Goal: Participate in discussion

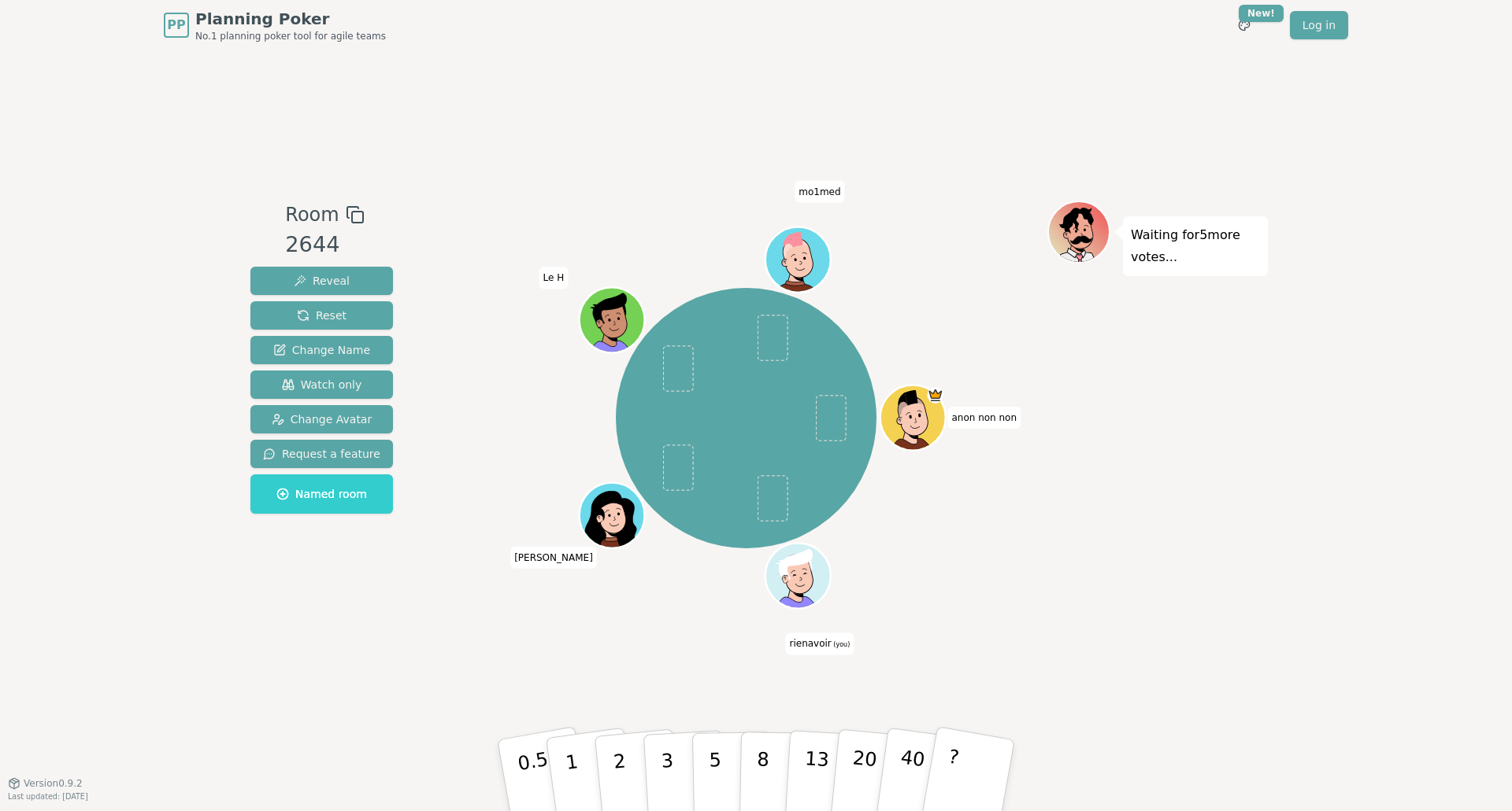
click at [372, 667] on div "Room 2644 Reveal Reset Change Name Watch only Change Avatar Request a feature N…" at bounding box center [756, 417] width 1024 height 733
click at [714, 768] on p "5" at bounding box center [716, 775] width 13 height 85
click at [714, 742] on p "5" at bounding box center [716, 775] width 13 height 85
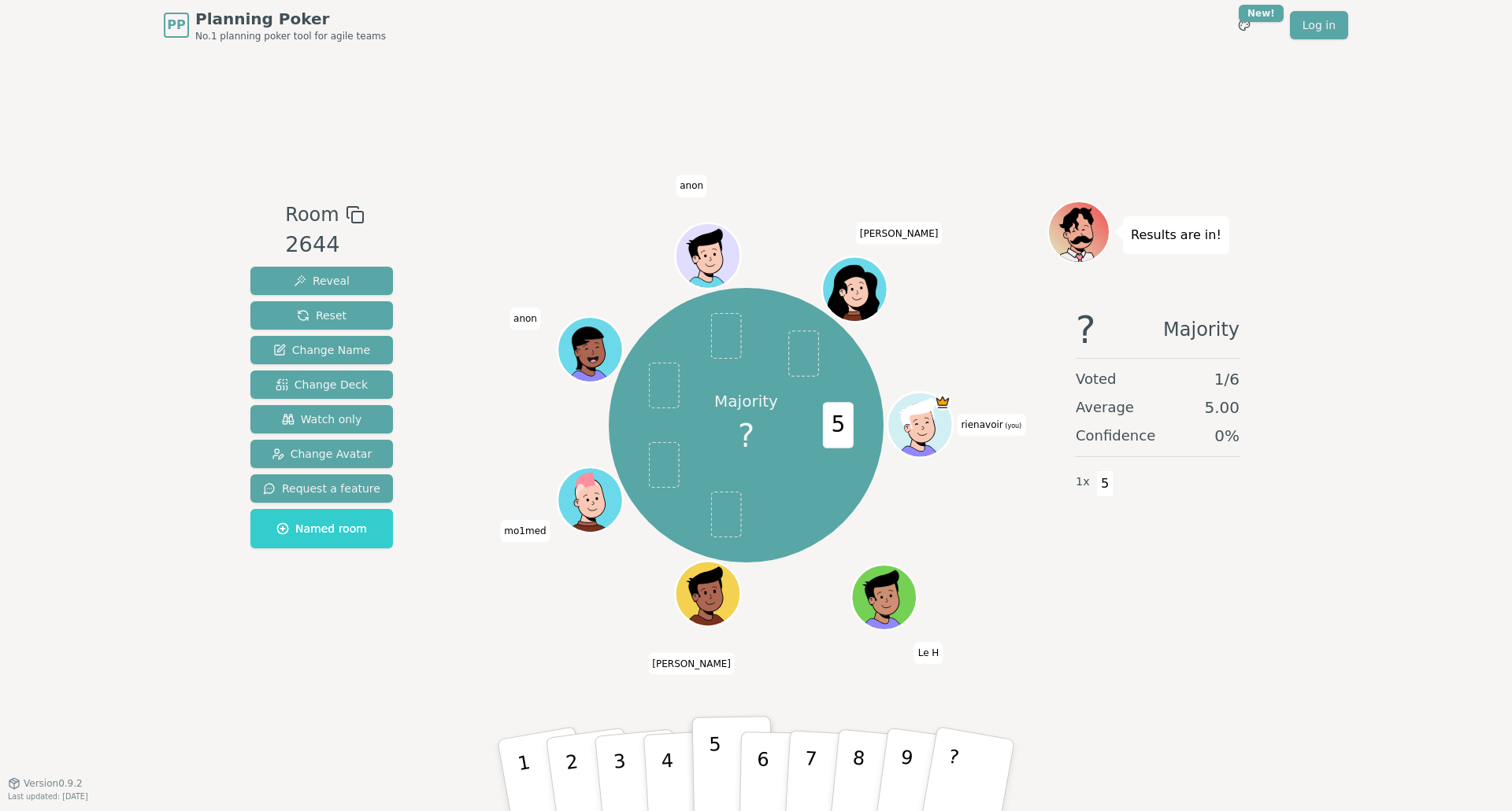
drag, startPoint x: 701, startPoint y: 786, endPoint x: 711, endPoint y: 774, distance: 15.6
click at [711, 774] on button "5" at bounding box center [732, 775] width 81 height 119
click at [711, 774] on p "5" at bounding box center [716, 775] width 13 height 85
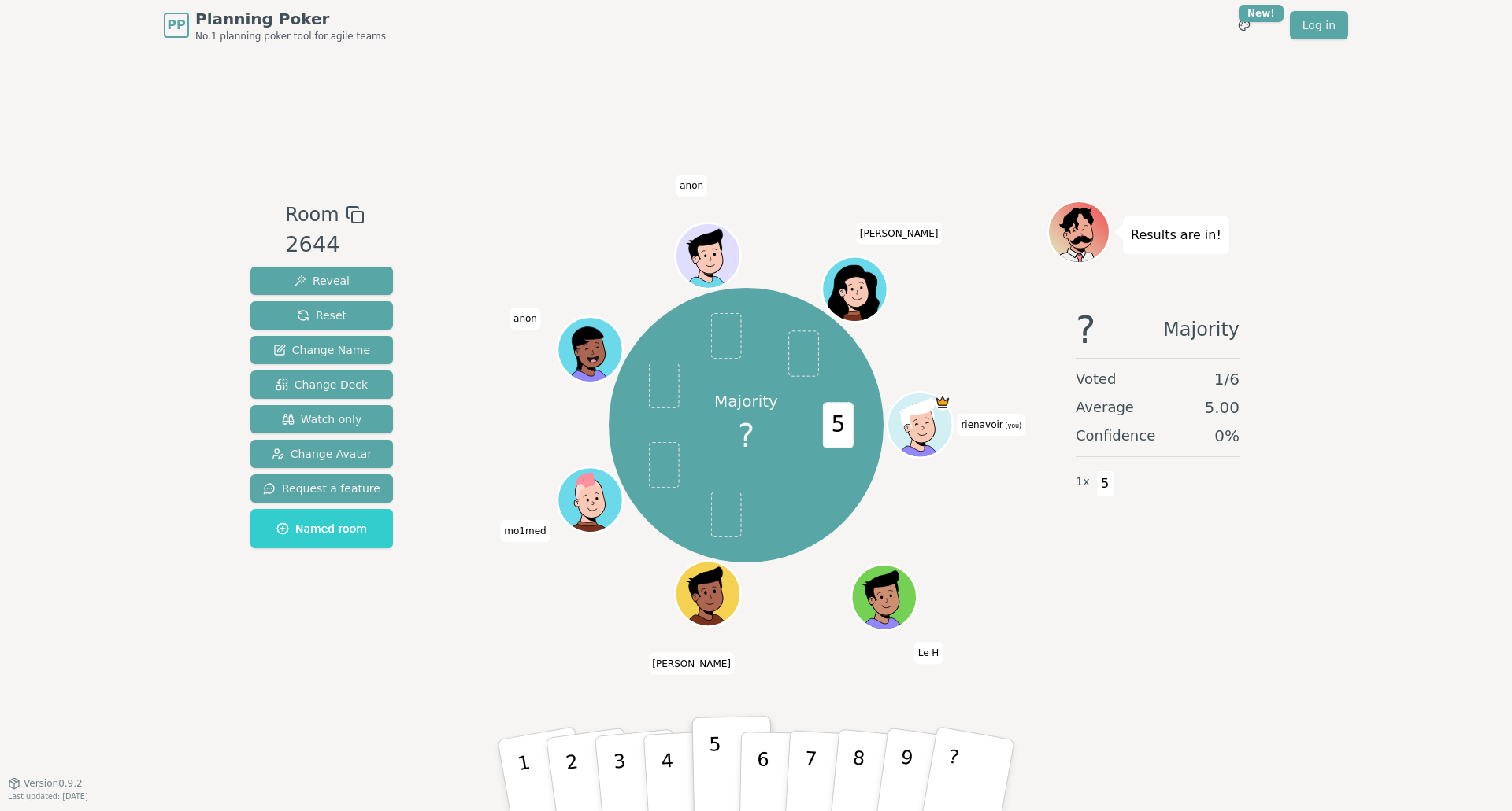
click at [711, 774] on p "5" at bounding box center [716, 775] width 13 height 85
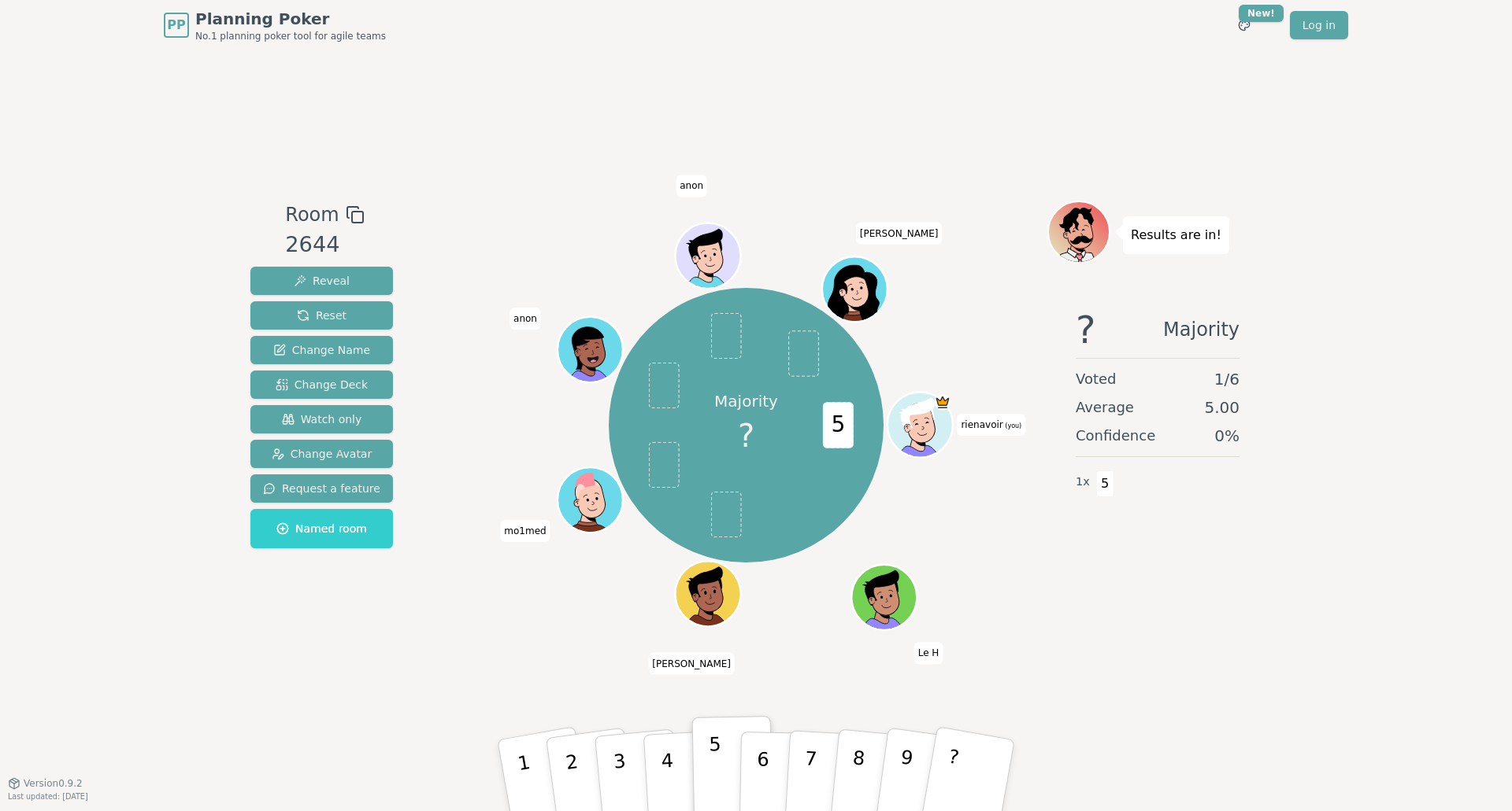
click at [711, 774] on p "5" at bounding box center [716, 775] width 13 height 85
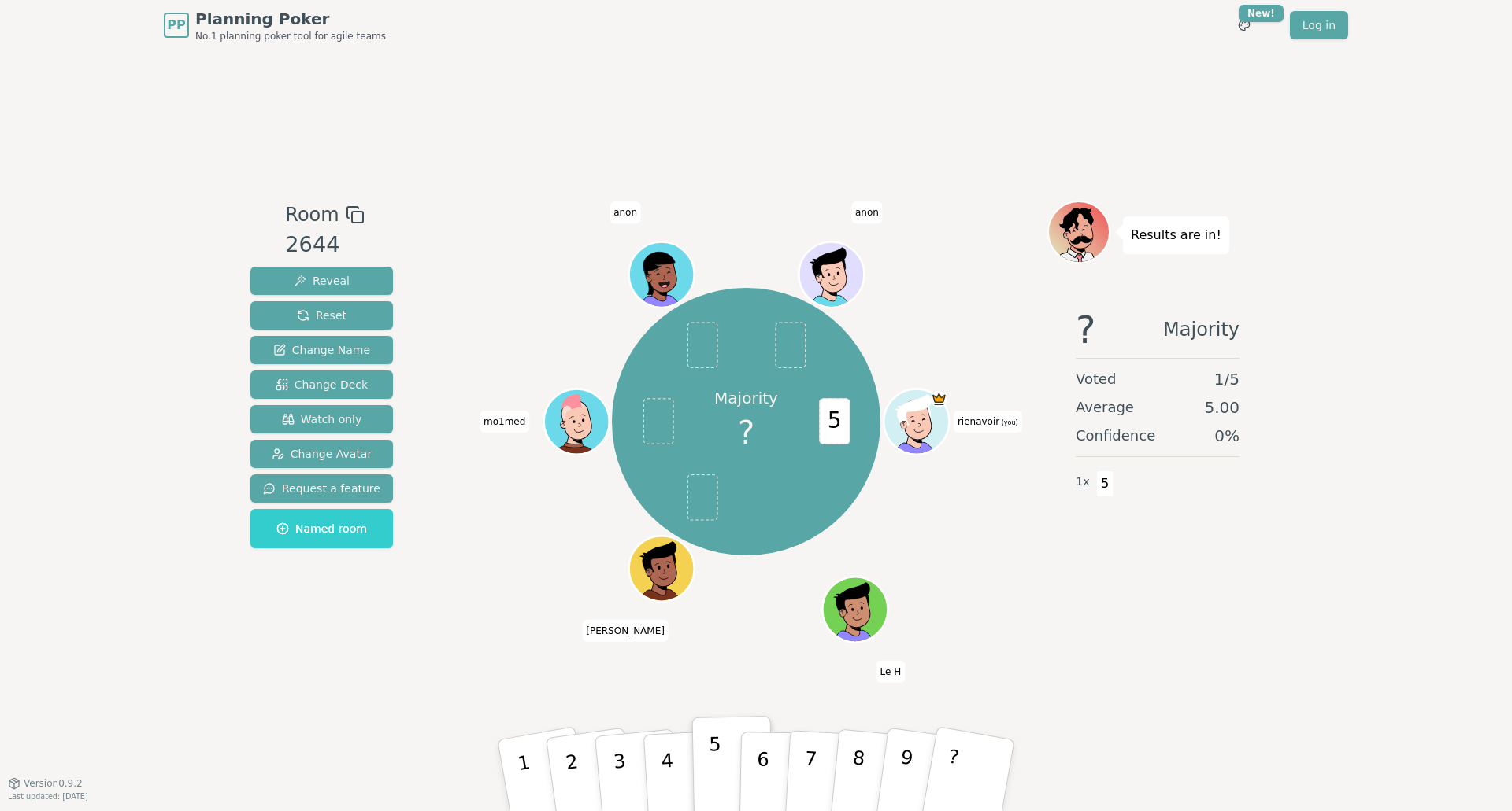
click at [711, 774] on p "5" at bounding box center [716, 775] width 13 height 85
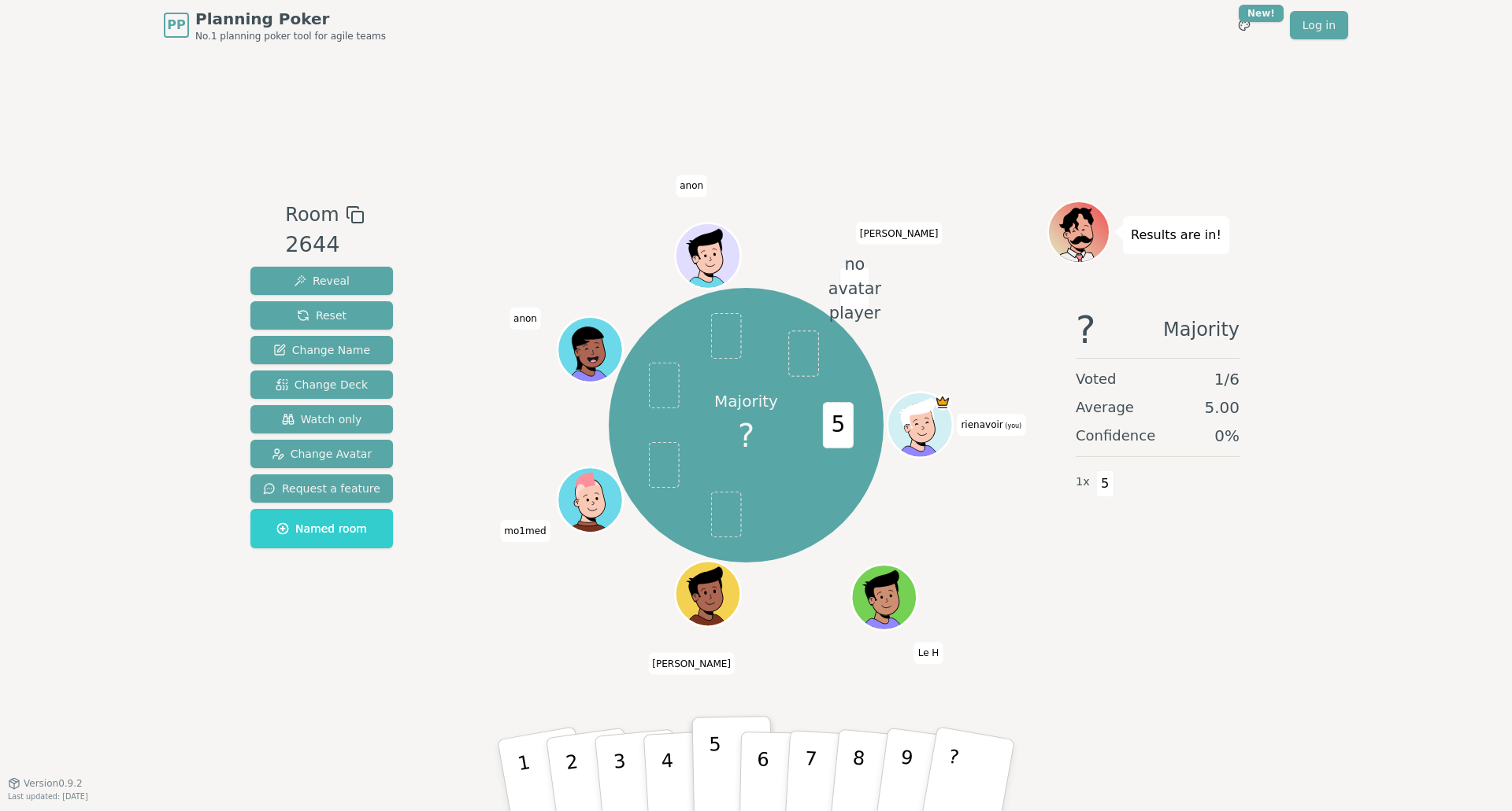
click at [711, 774] on p "5" at bounding box center [716, 775] width 13 height 85
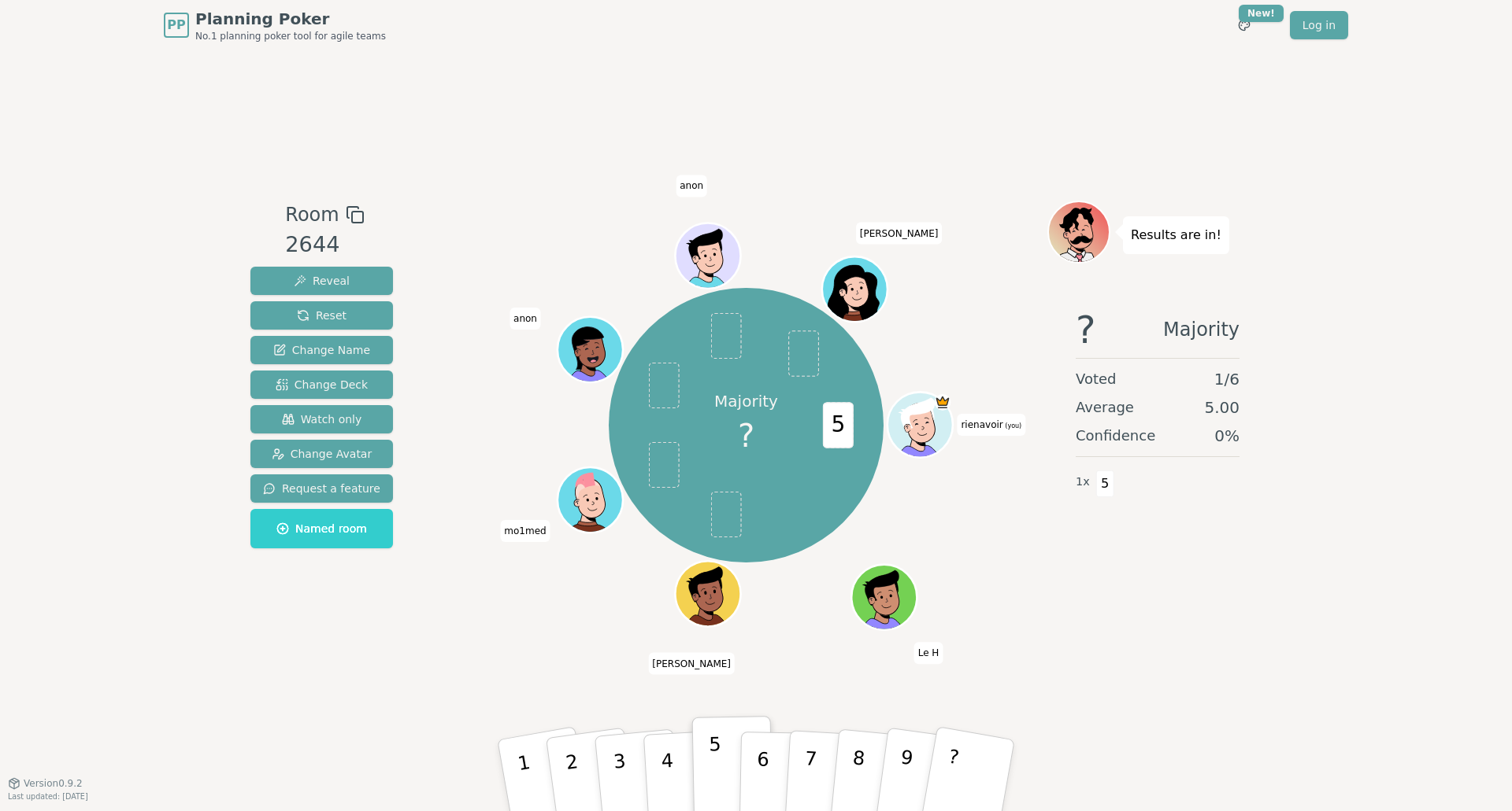
click at [711, 774] on p "5" at bounding box center [716, 775] width 13 height 85
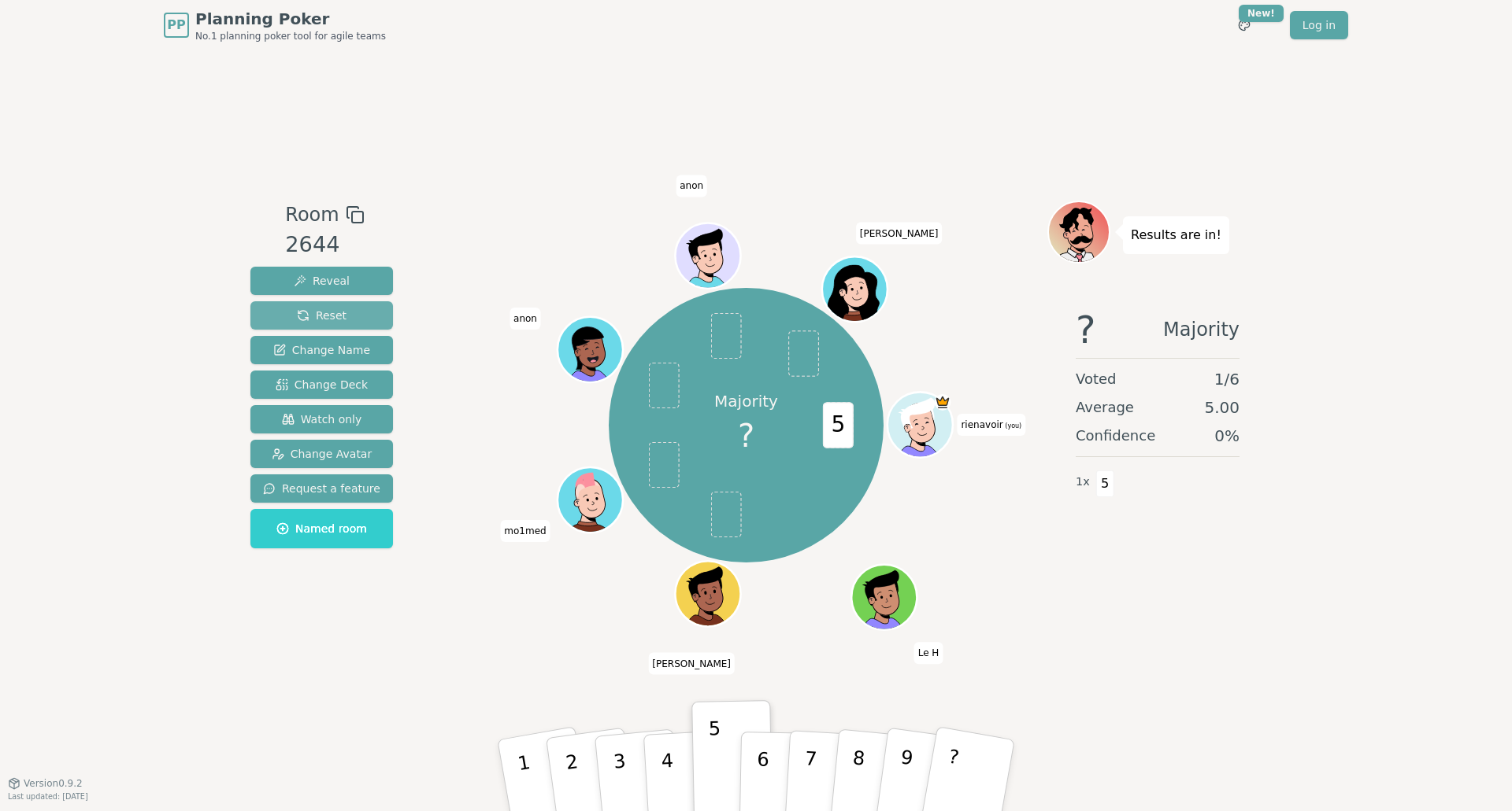
click at [335, 320] on span "Reset" at bounding box center [322, 315] width 50 height 16
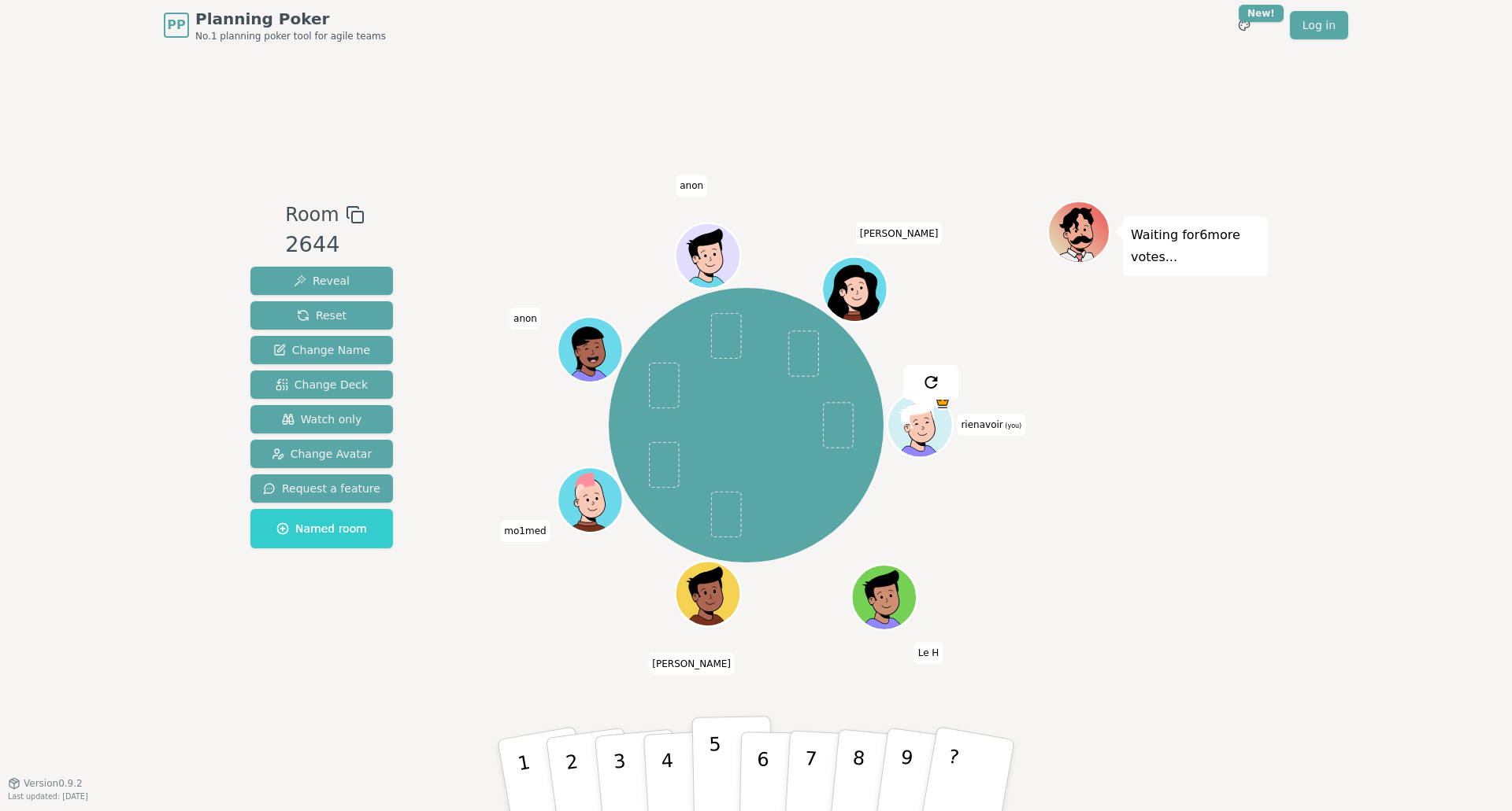
click at [720, 776] on button "5" at bounding box center [732, 775] width 81 height 119
click at [439, 733] on div "Room 2644 Reveal Reset Change Name Change Deck Watch only Change Avatar Request…" at bounding box center [756, 417] width 1024 height 733
click at [674, 755] on button "4" at bounding box center [685, 775] width 86 height 123
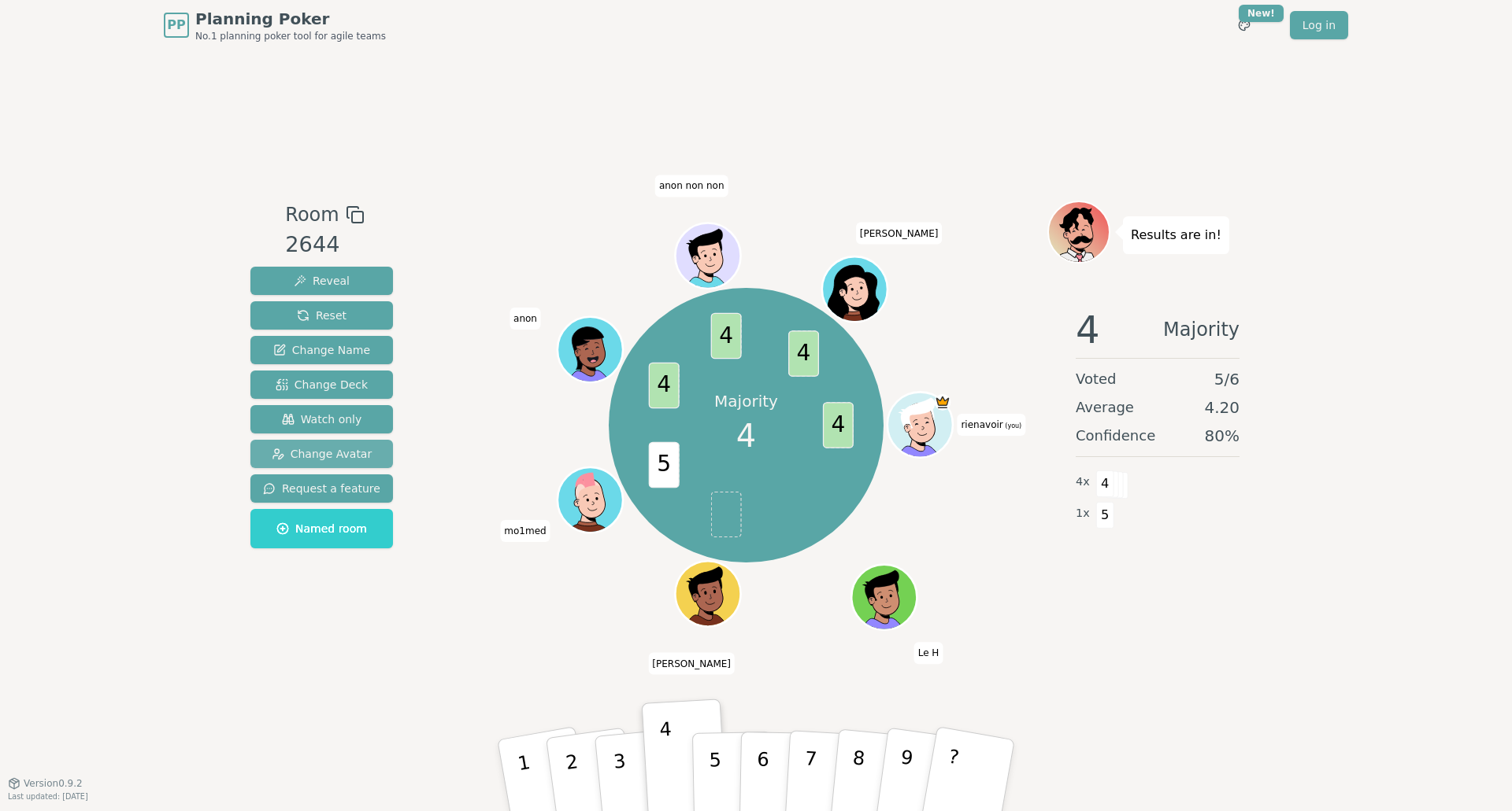
click at [349, 456] on span "Change Avatar" at bounding box center [322, 454] width 101 height 16
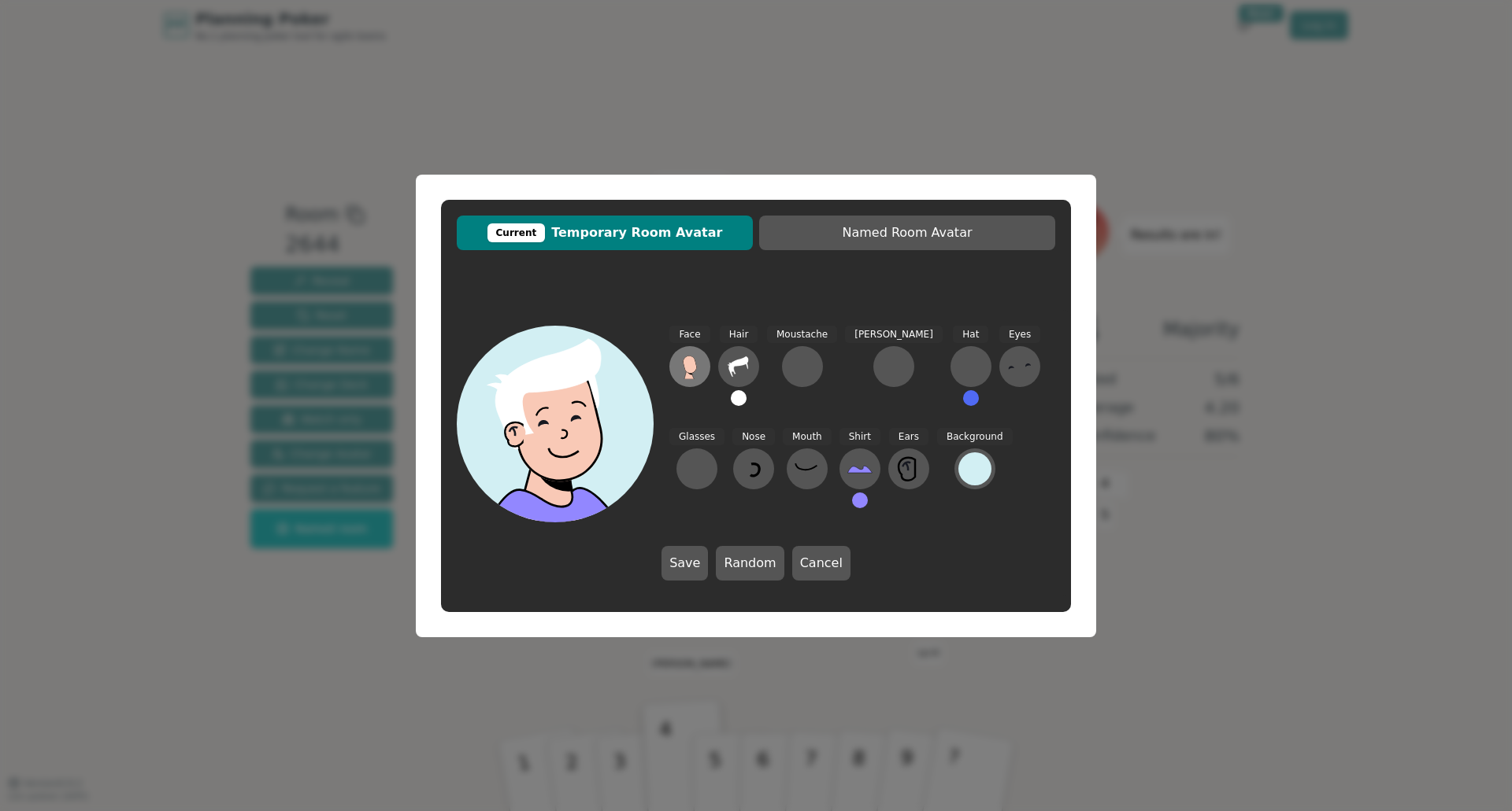
click at [689, 377] on icon at bounding box center [689, 374] width 9 height 8
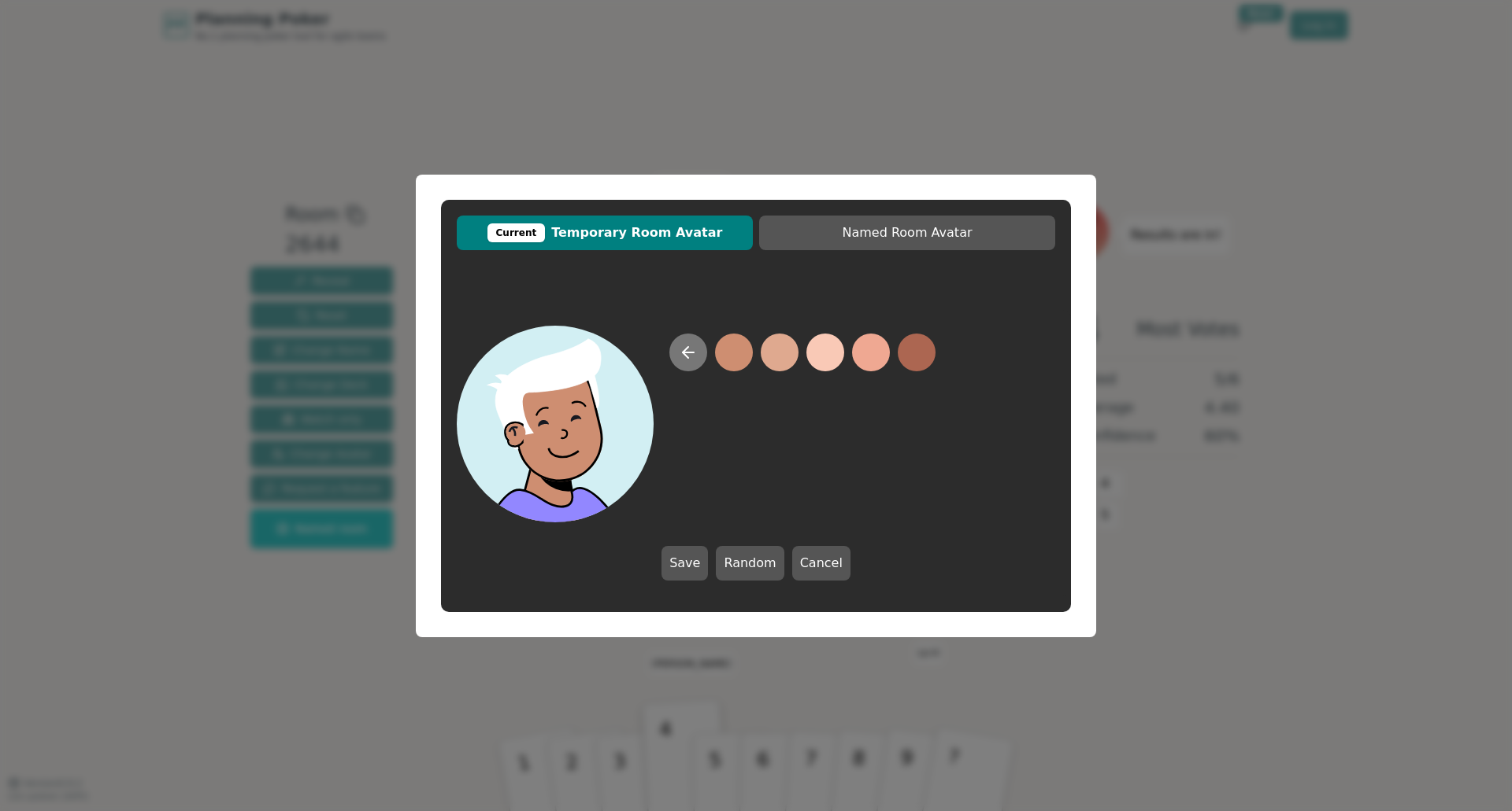
click at [689, 354] on icon at bounding box center [688, 352] width 19 height 19
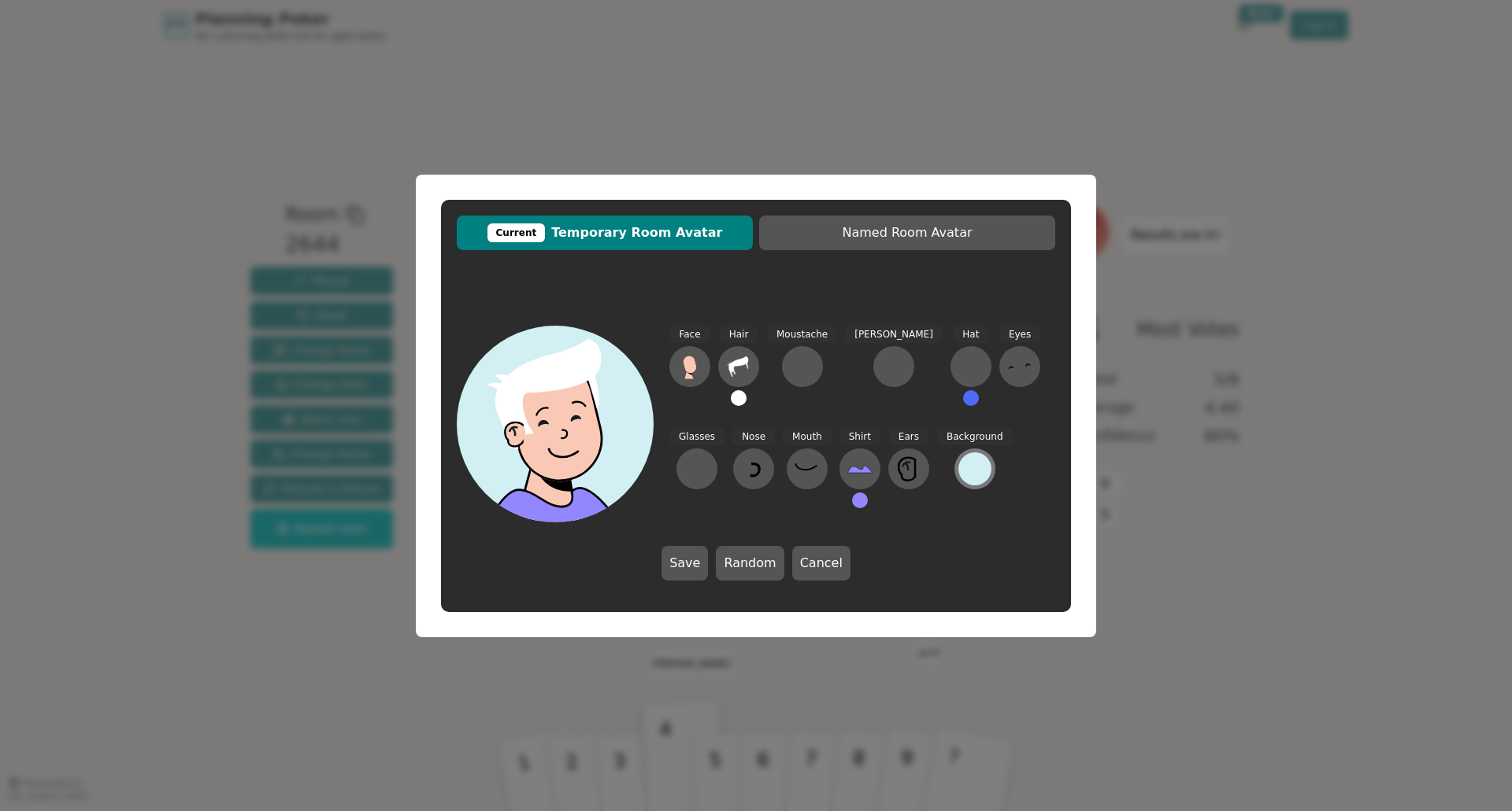
click at [958, 481] on div at bounding box center [974, 468] width 33 height 33
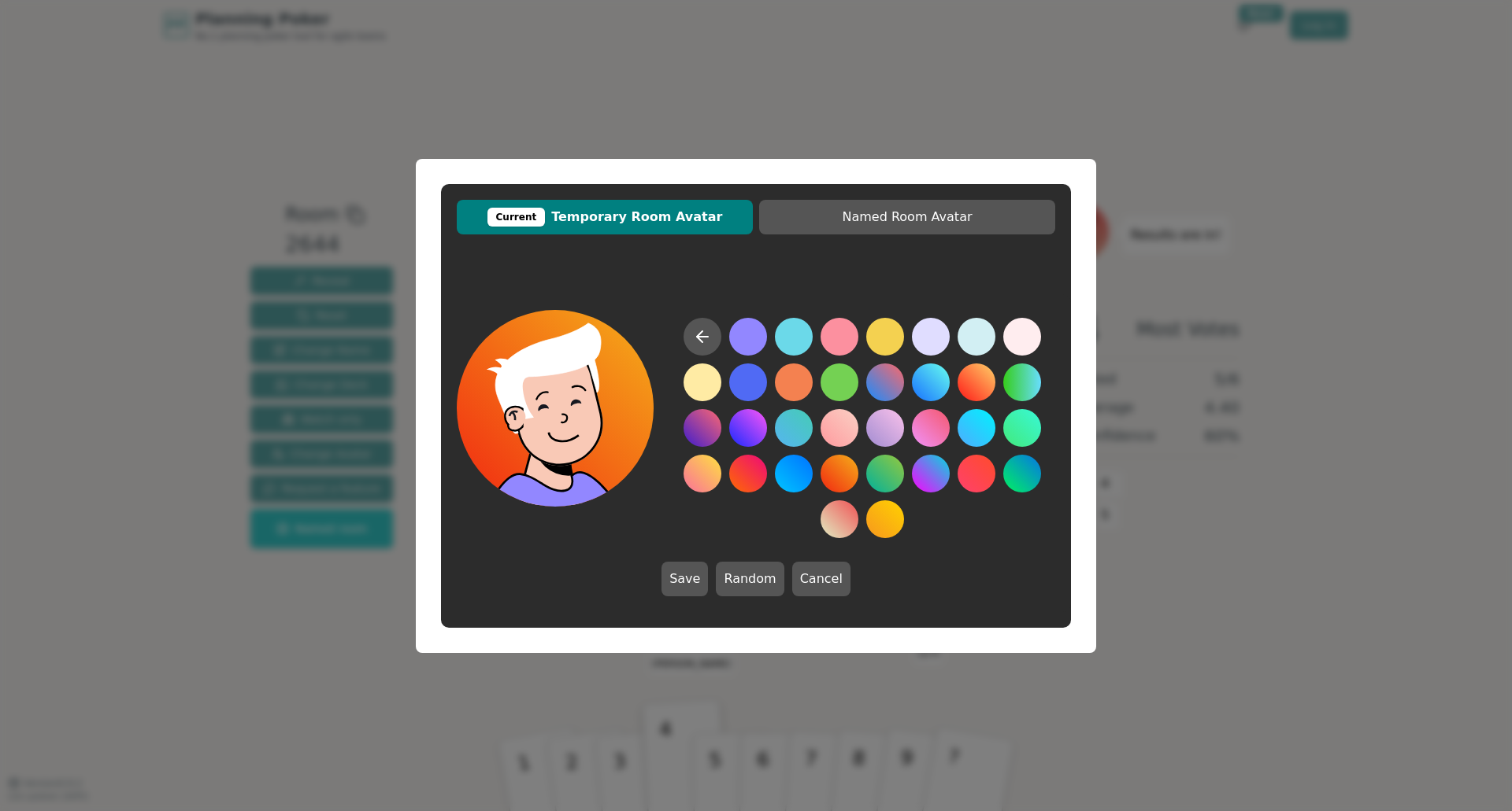
click at [845, 476] on button at bounding box center [839, 474] width 38 height 38
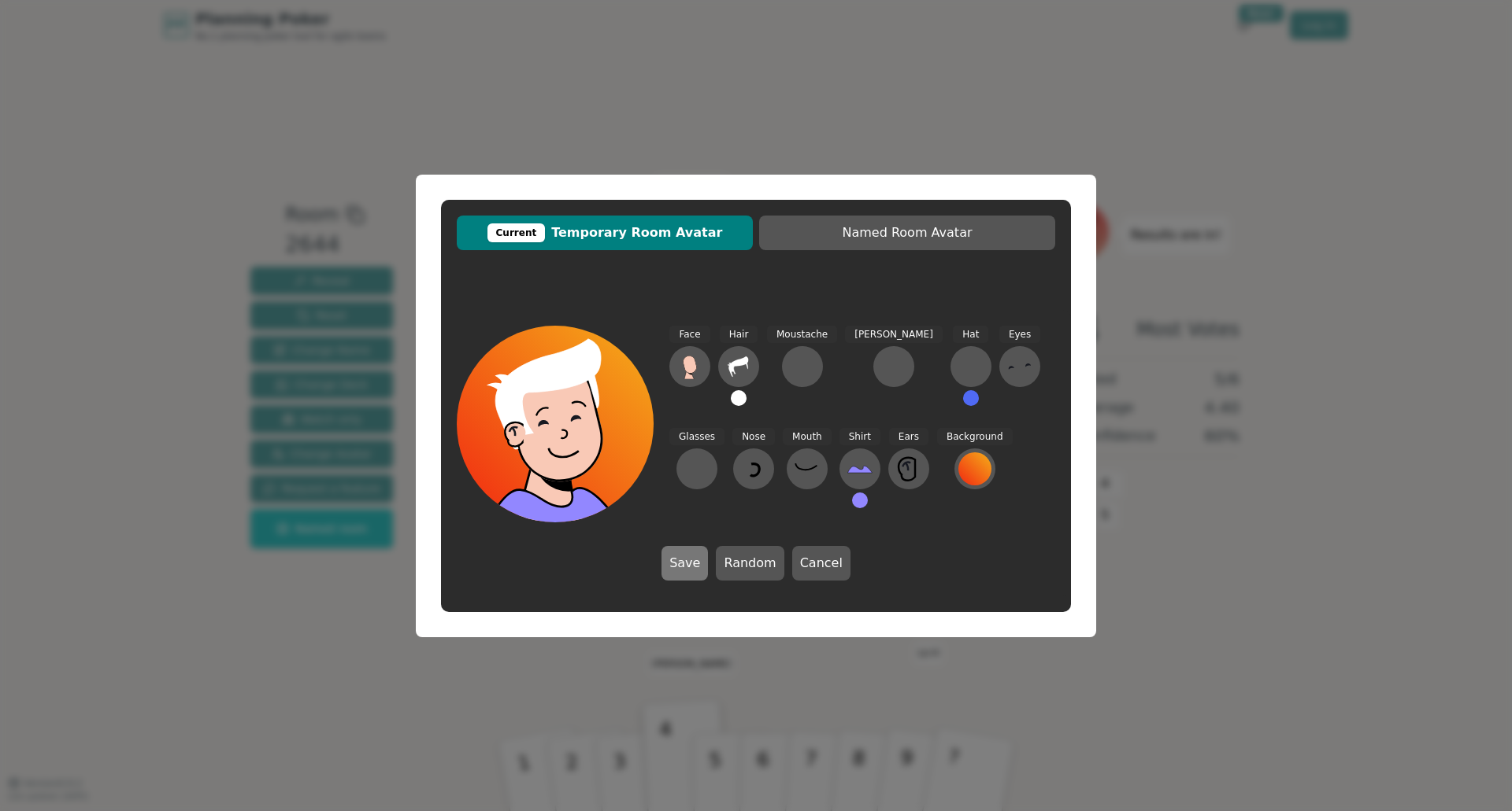
click at [682, 565] on button "Save" at bounding box center [684, 563] width 46 height 35
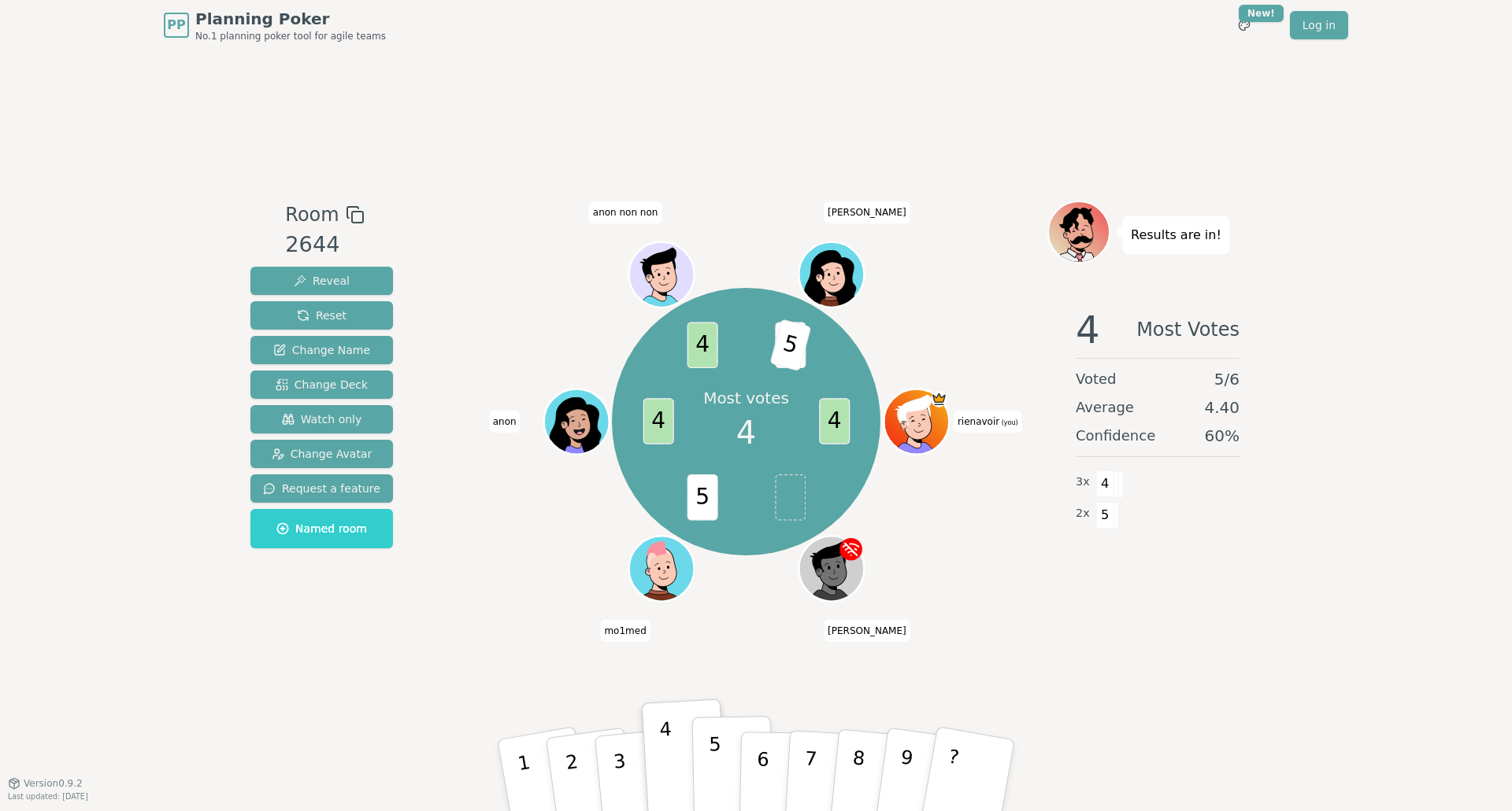
click at [708, 764] on button "5" at bounding box center [732, 775] width 81 height 119
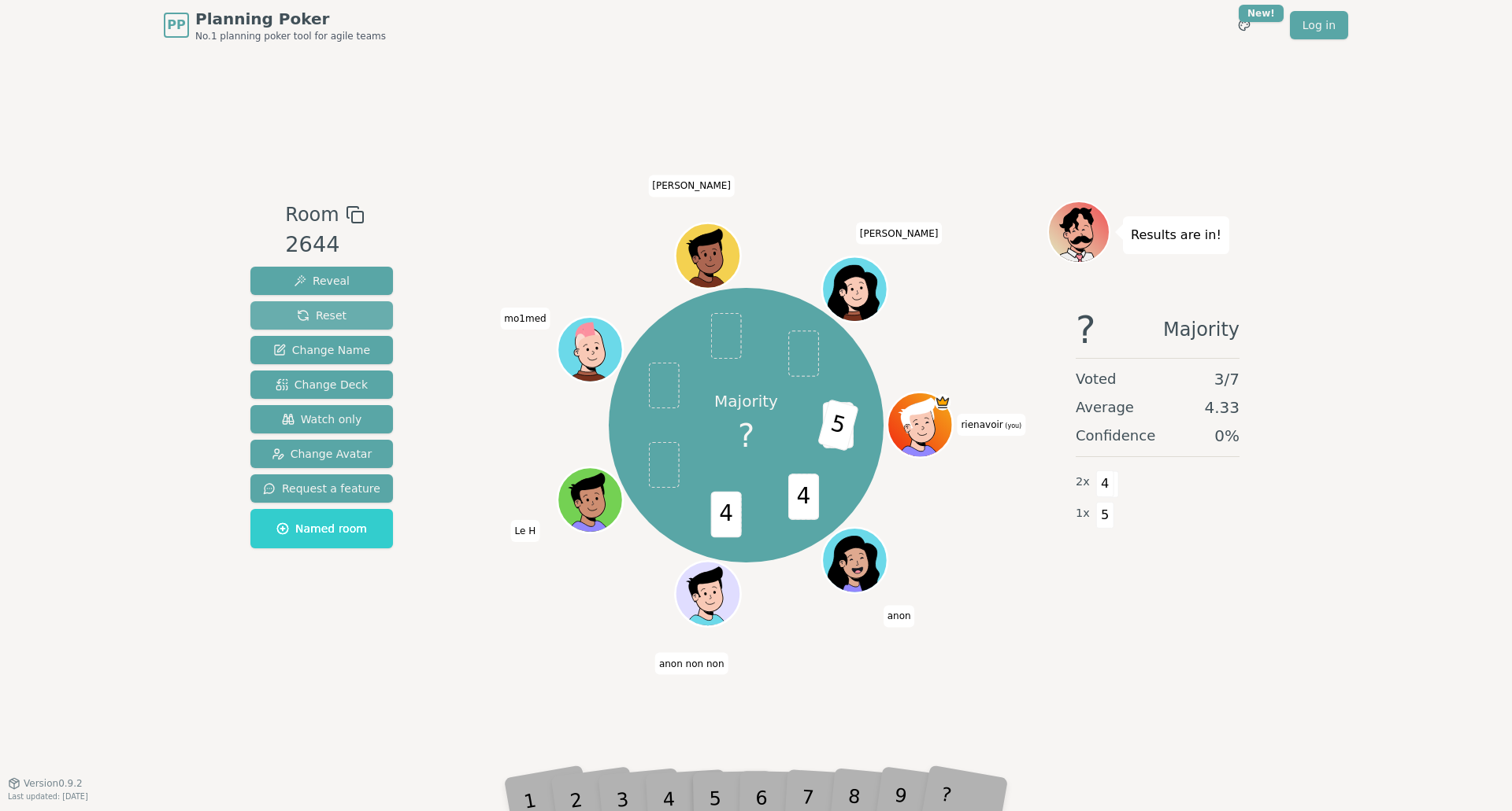
click at [356, 312] on button "Reset" at bounding box center [322, 316] width 143 height 28
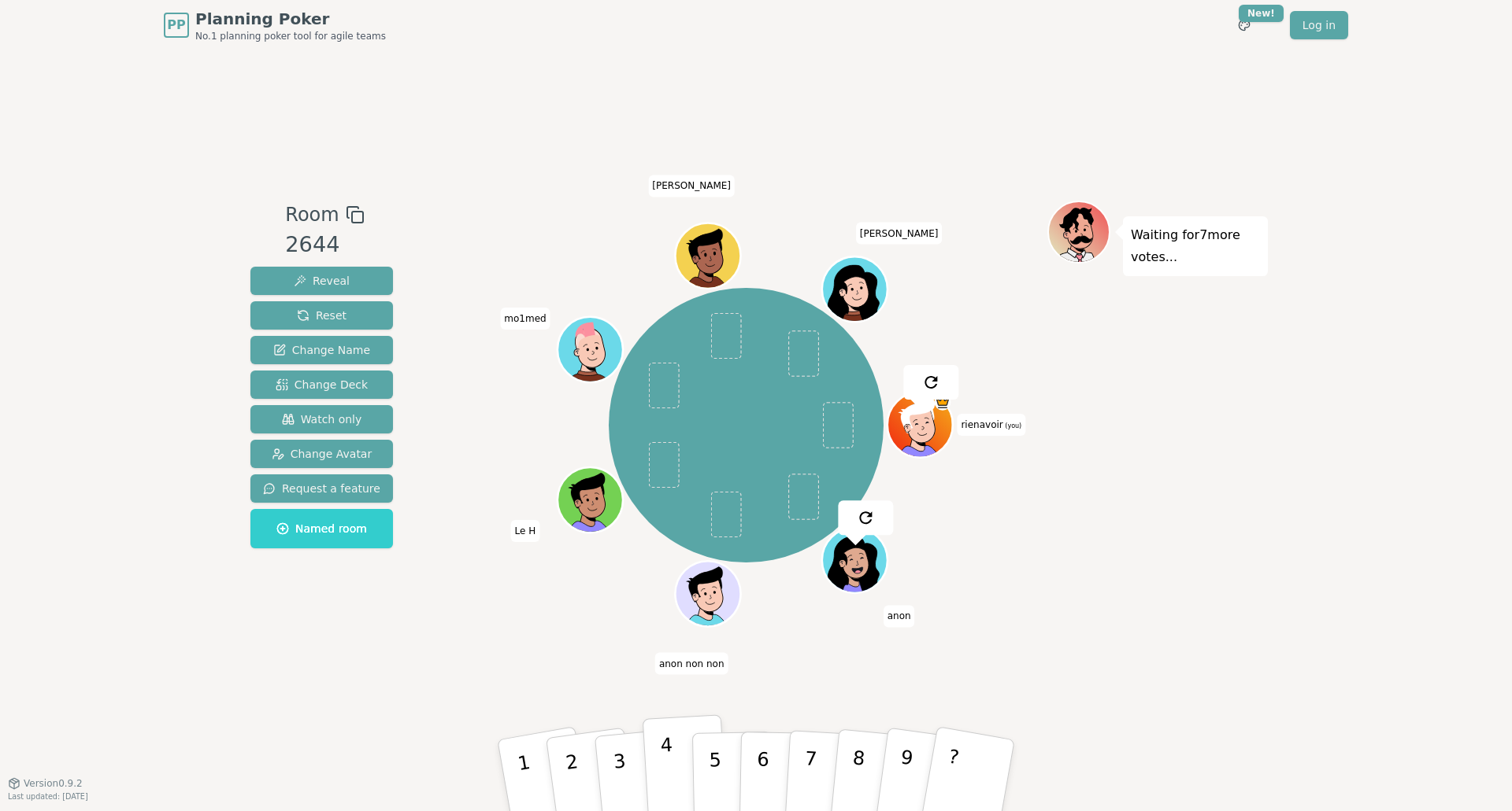
click at [672, 786] on button "4" at bounding box center [685, 775] width 86 height 123
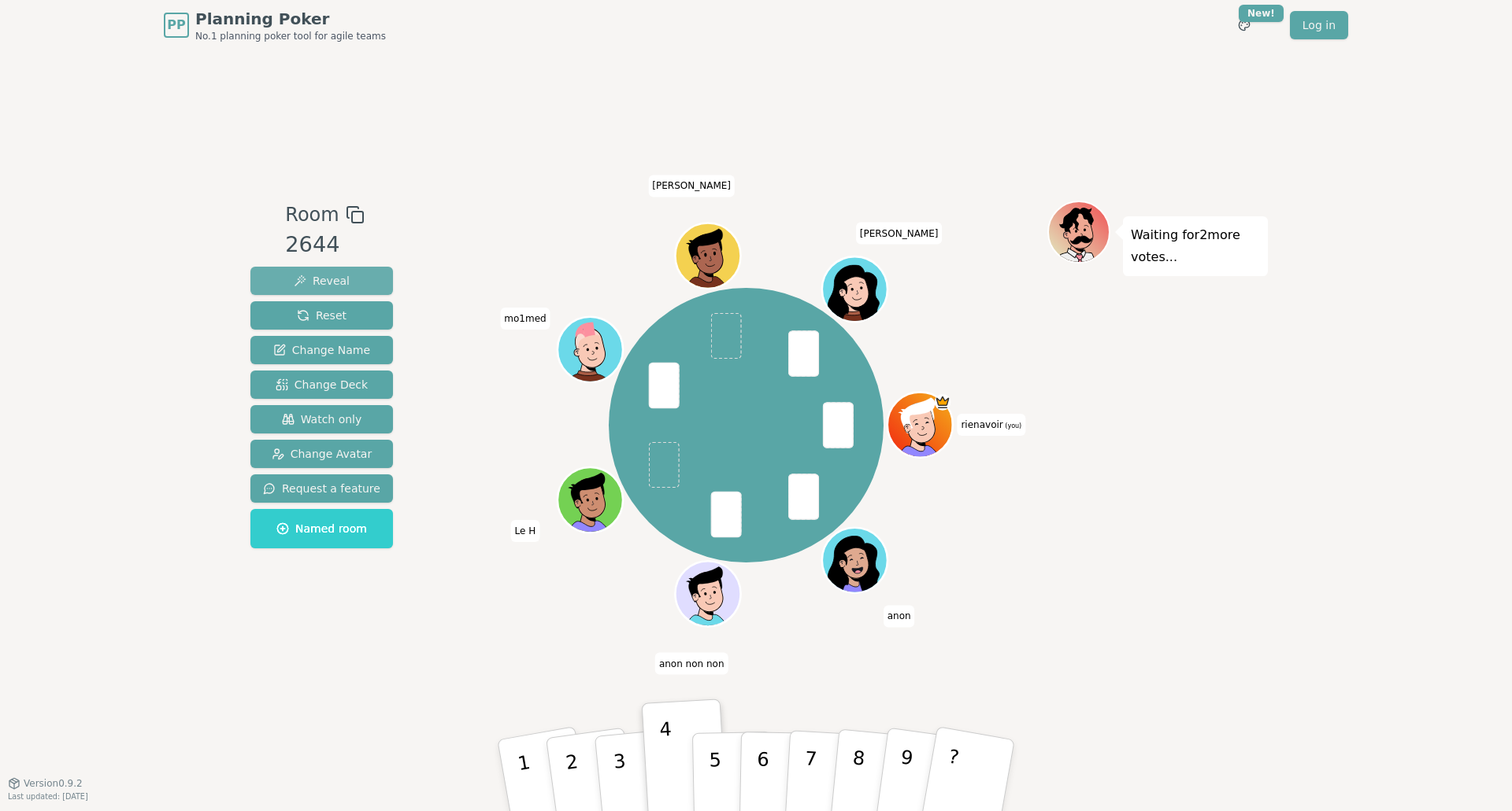
click at [343, 278] on button "Reveal" at bounding box center [322, 281] width 143 height 28
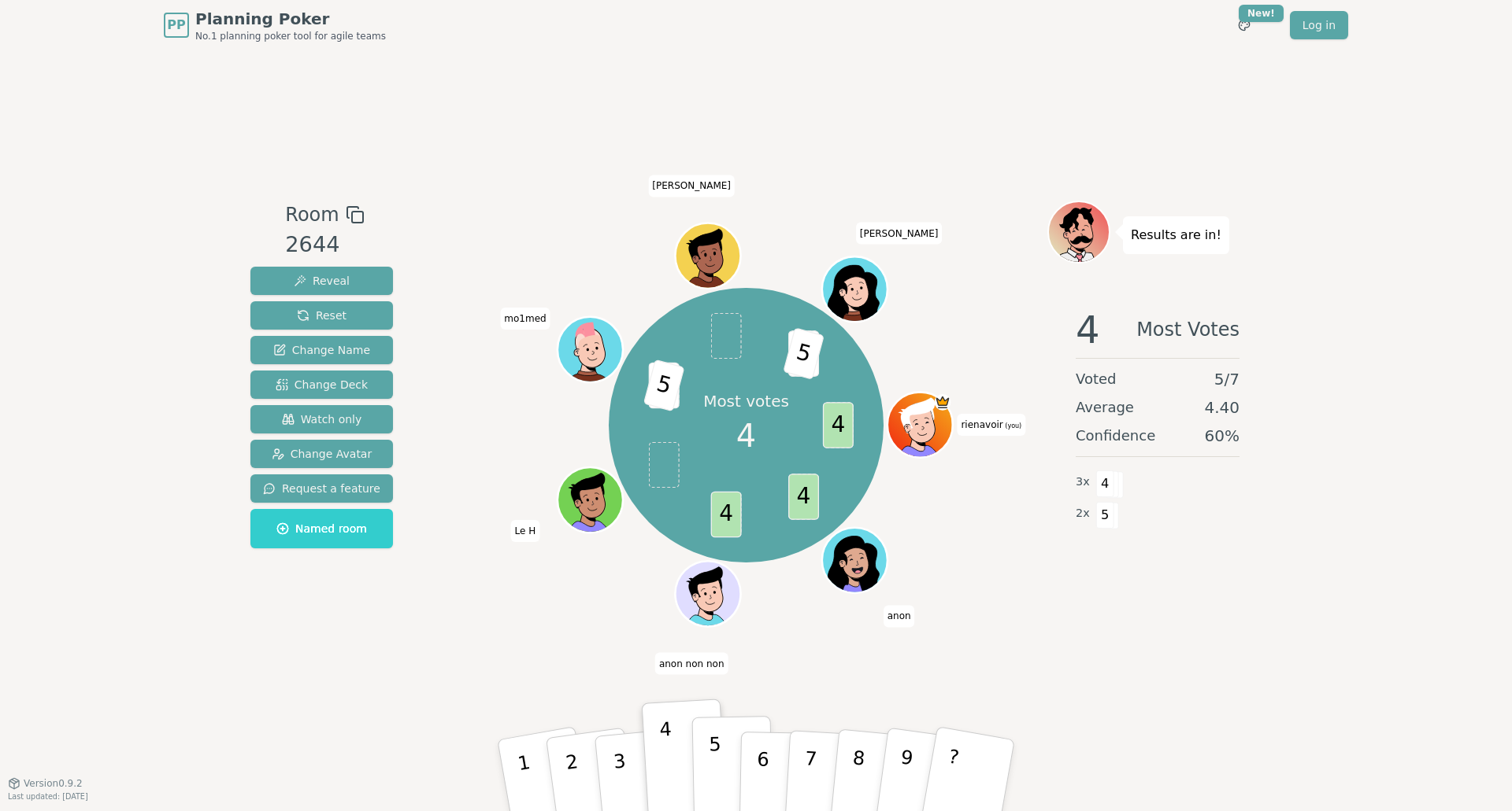
click at [723, 746] on button "5" at bounding box center [732, 775] width 81 height 119
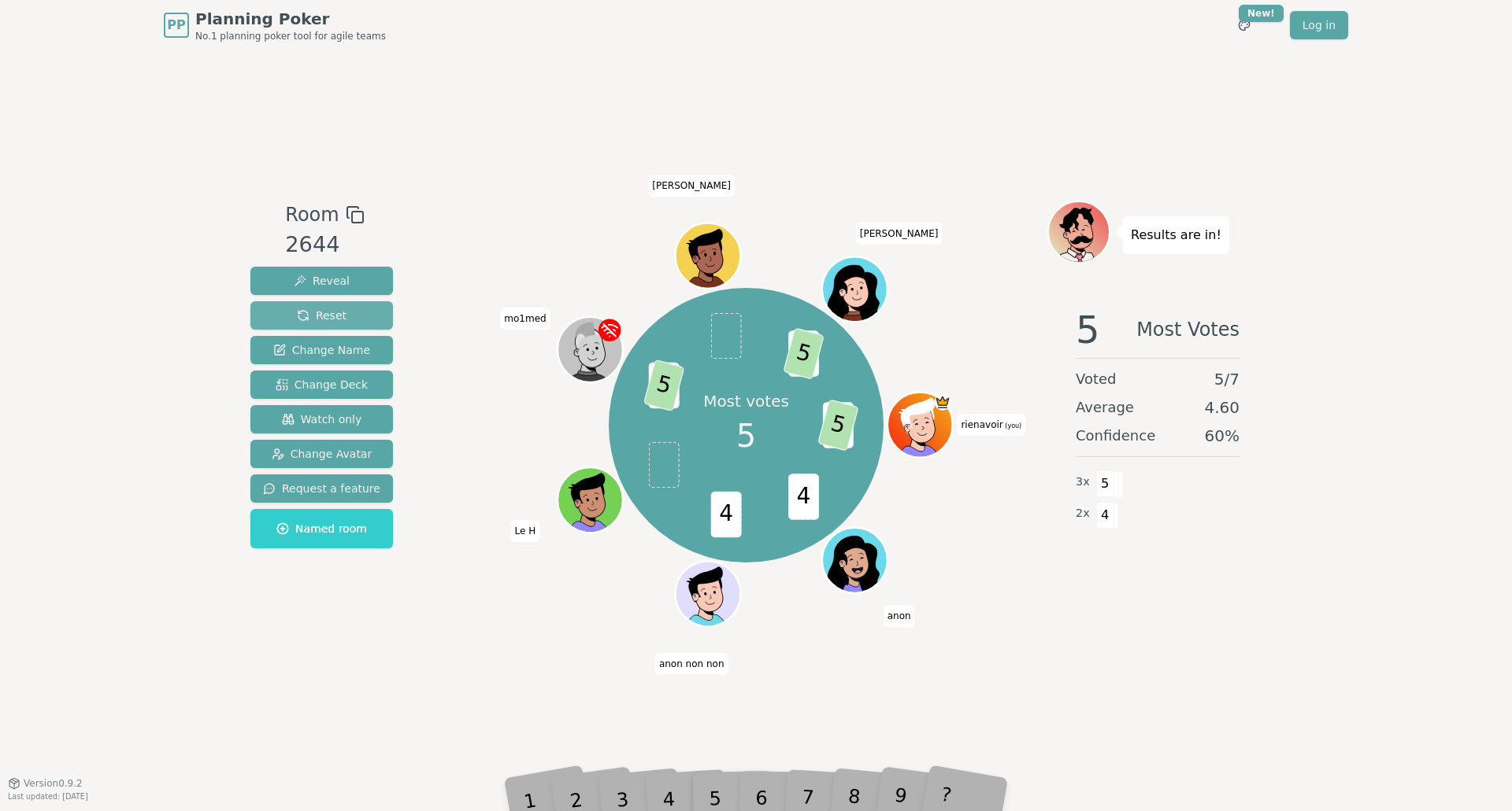
click at [356, 317] on button "Reset" at bounding box center [322, 316] width 143 height 28
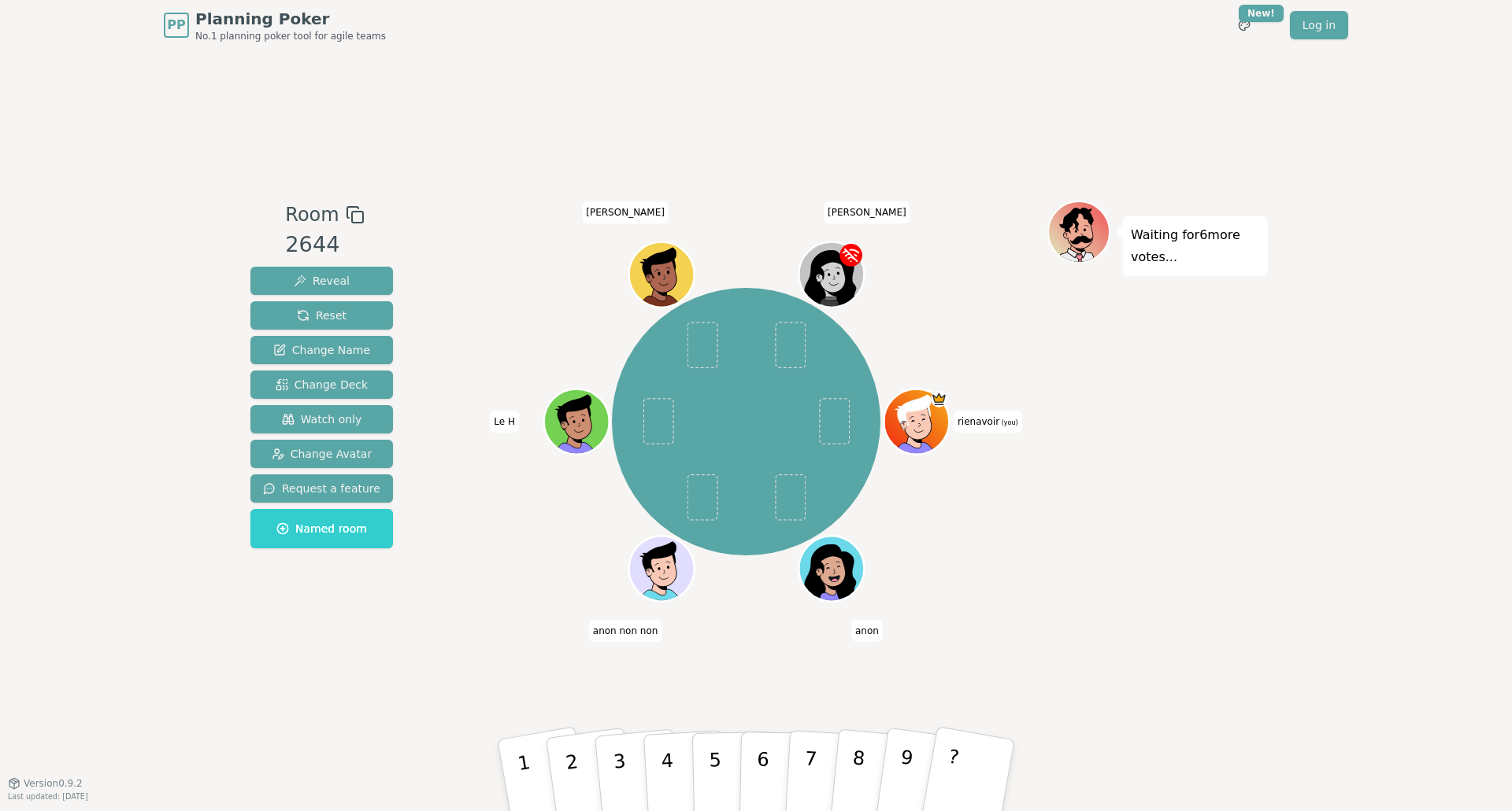
click at [501, 569] on div "rienavoir (you) [PERSON_NAME] non non Le H [PERSON_NAME]" at bounding box center [746, 422] width 603 height 386
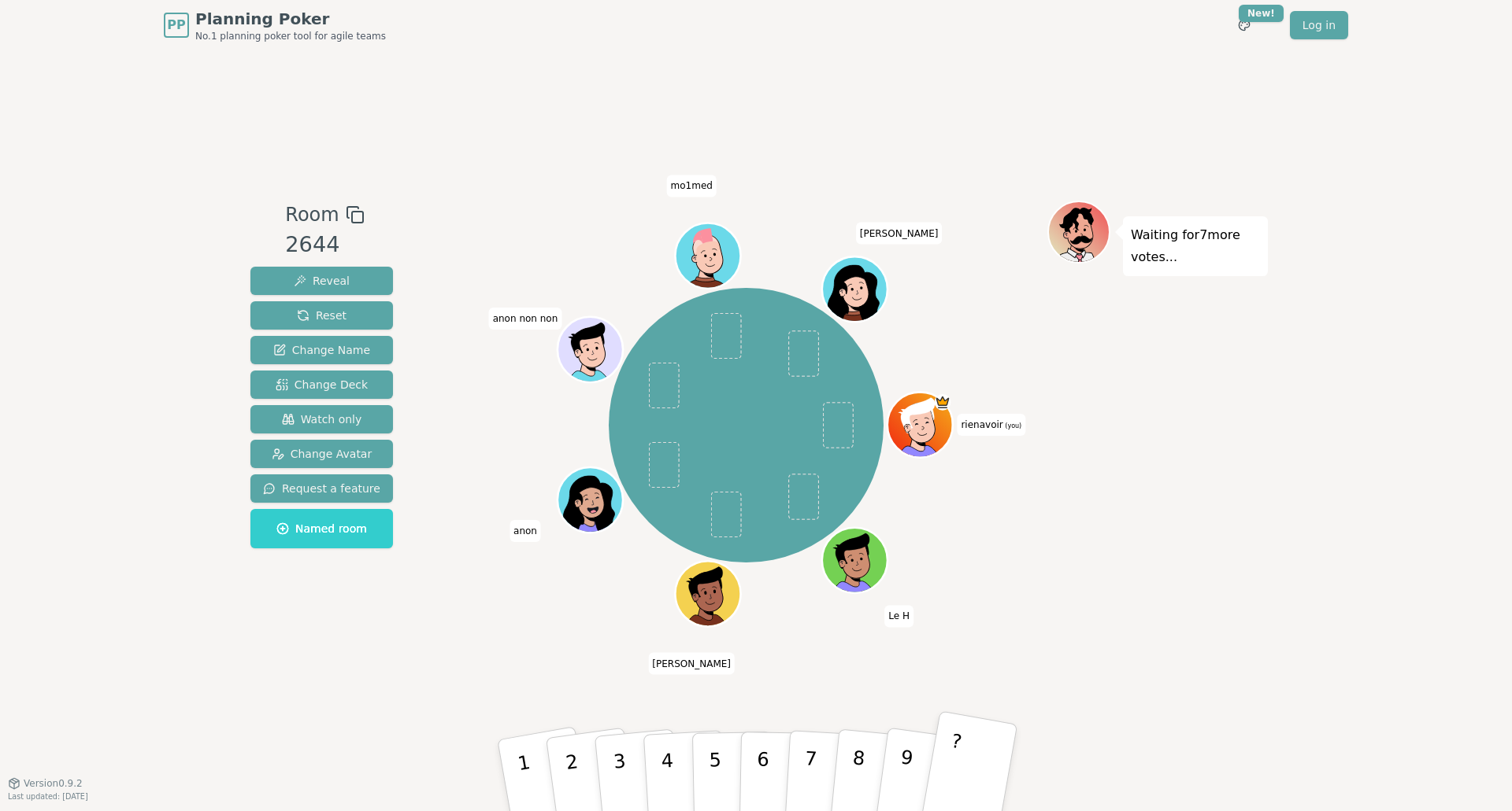
click at [966, 752] on button "?" at bounding box center [969, 775] width 99 height 130
click at [666, 775] on p "4" at bounding box center [669, 776] width 17 height 86
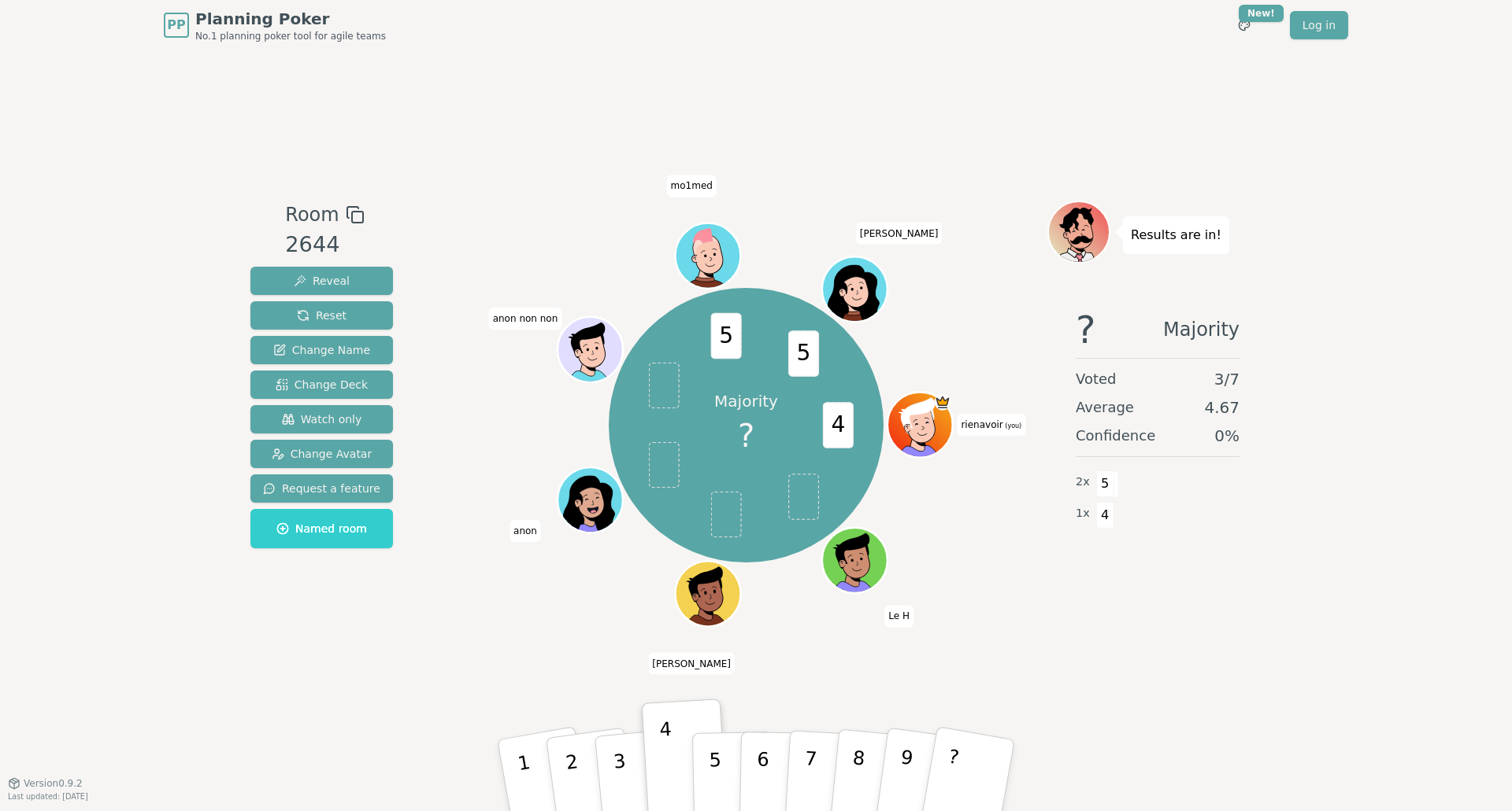
click at [1336, 482] on div "PP Planning Poker No.1 planning poker tool for agile teams Toggle theme New! Lo…" at bounding box center [756, 405] width 1512 height 811
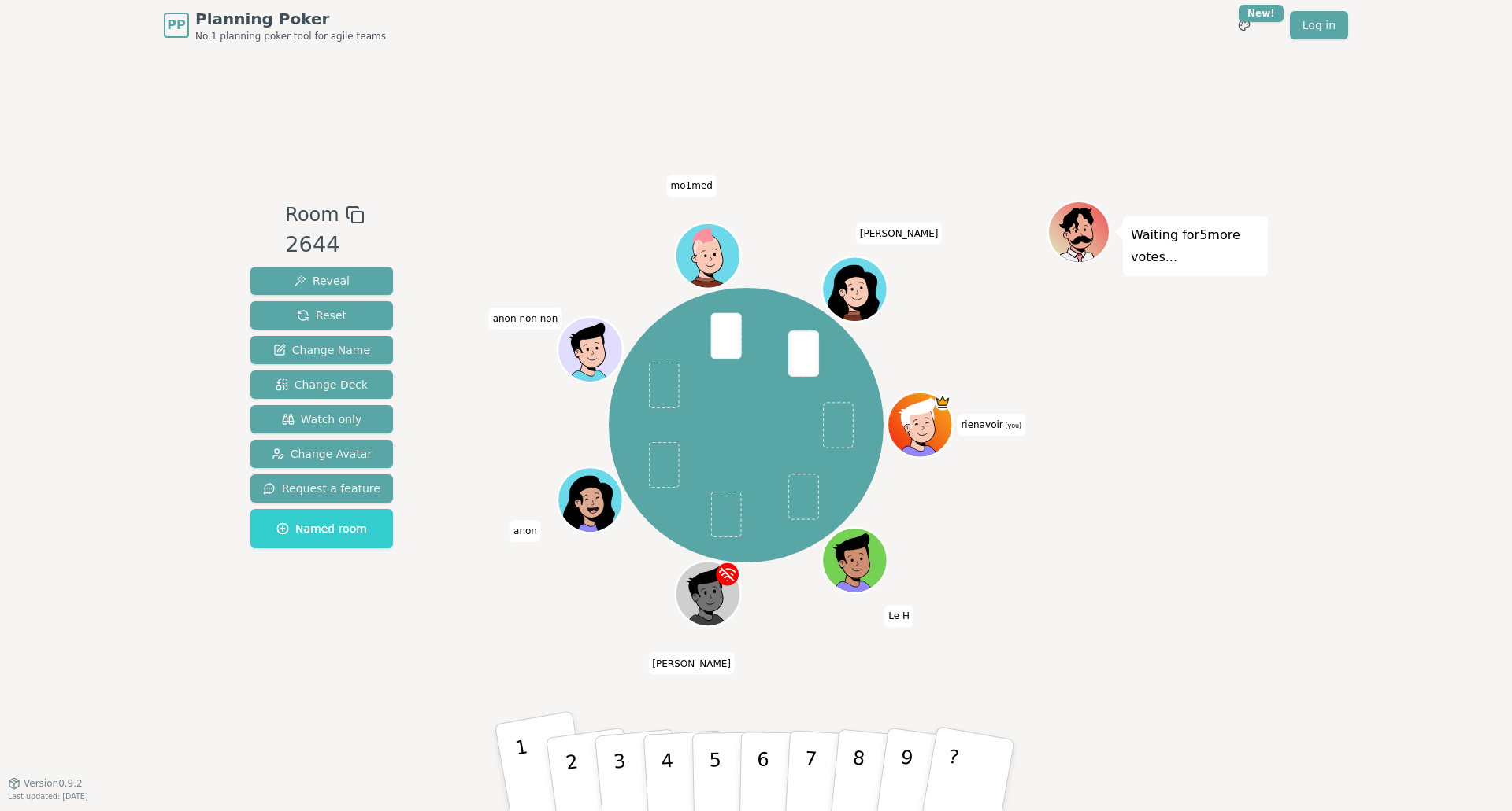
click at [529, 762] on button "1" at bounding box center [543, 775] width 99 height 130
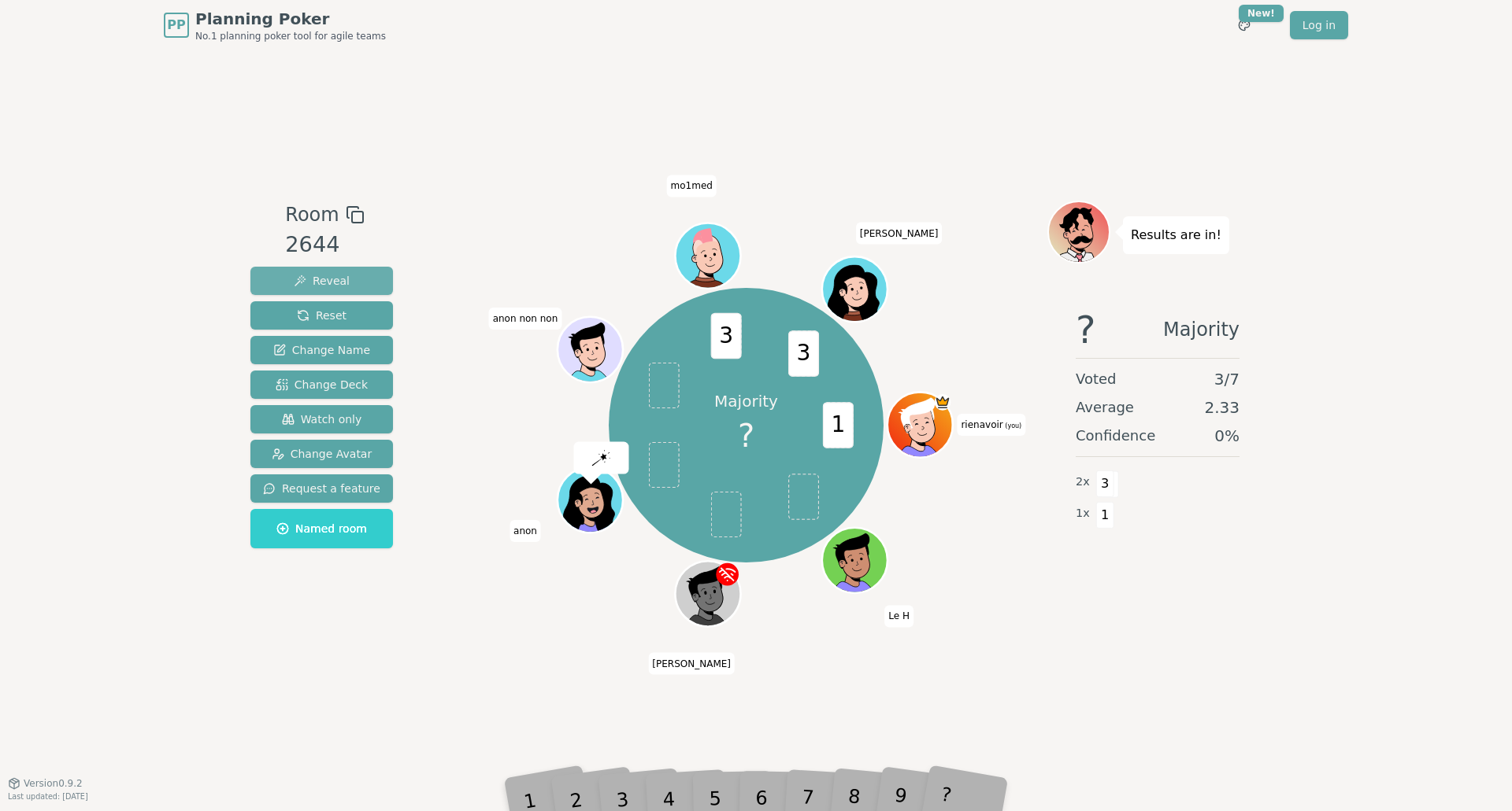
click at [355, 277] on button "Reveal" at bounding box center [322, 281] width 143 height 28
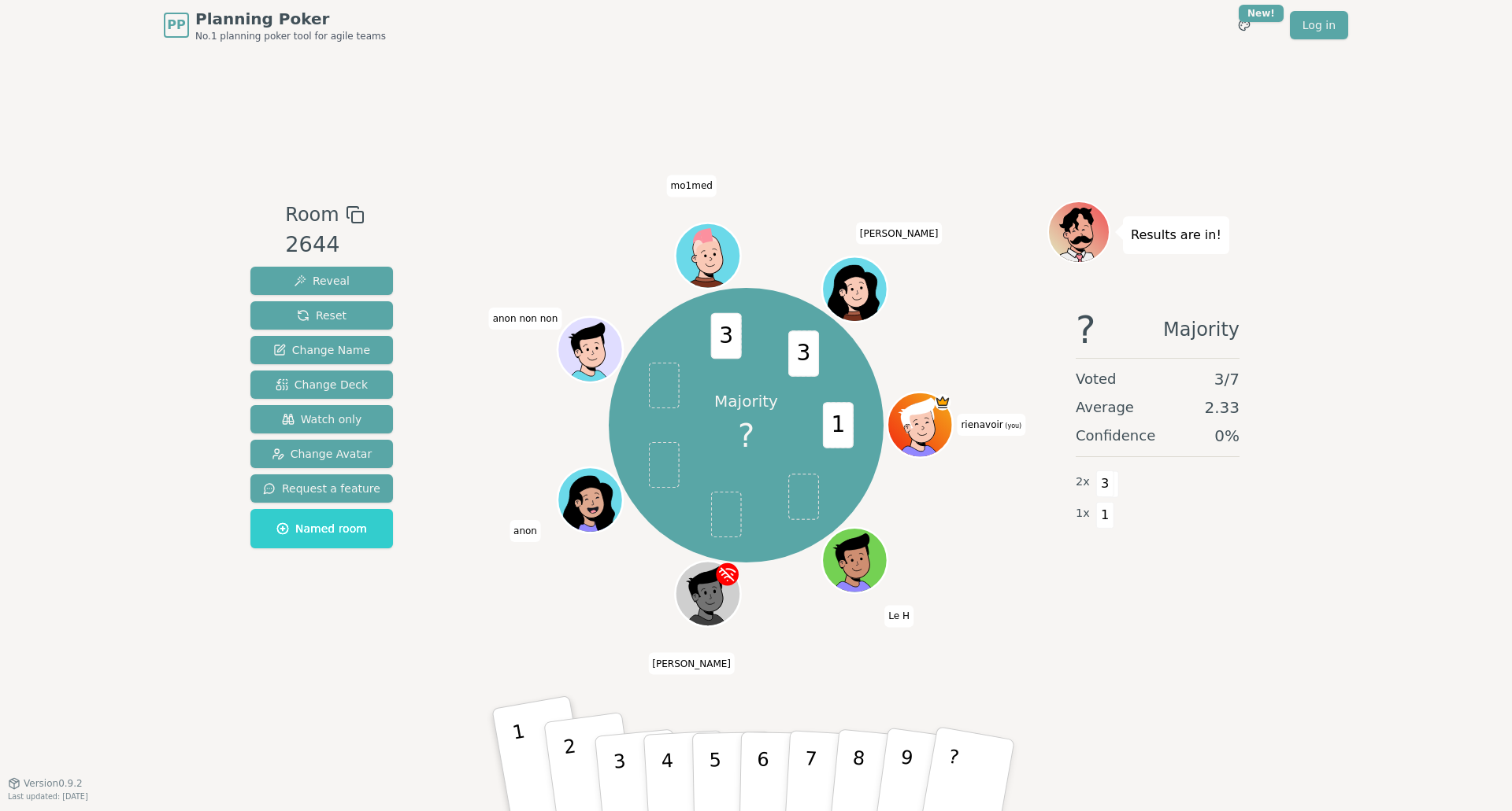
click at [579, 751] on button "2" at bounding box center [591, 776] width 94 height 128
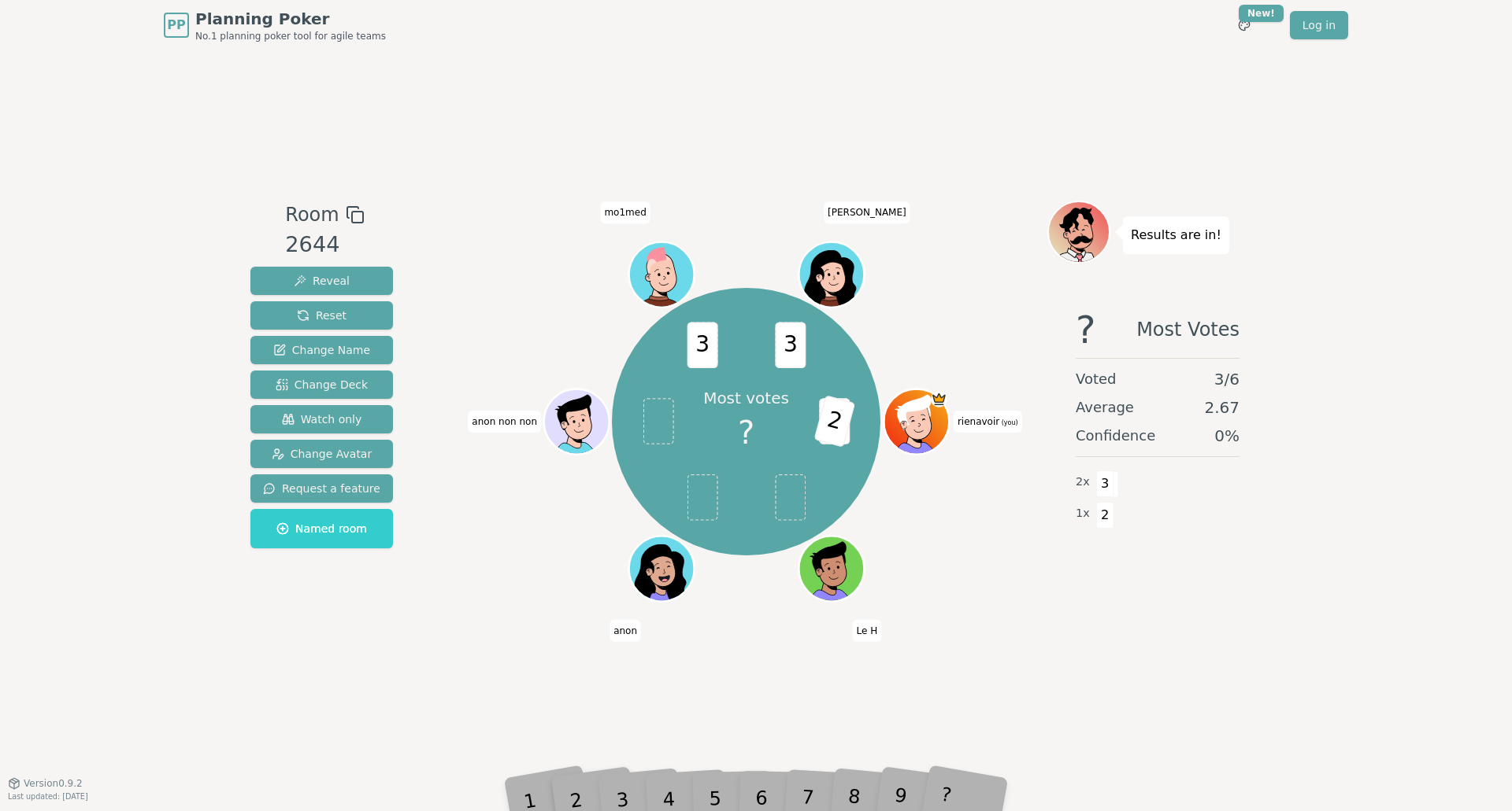
click at [623, 786] on div "3" at bounding box center [638, 775] width 52 height 59
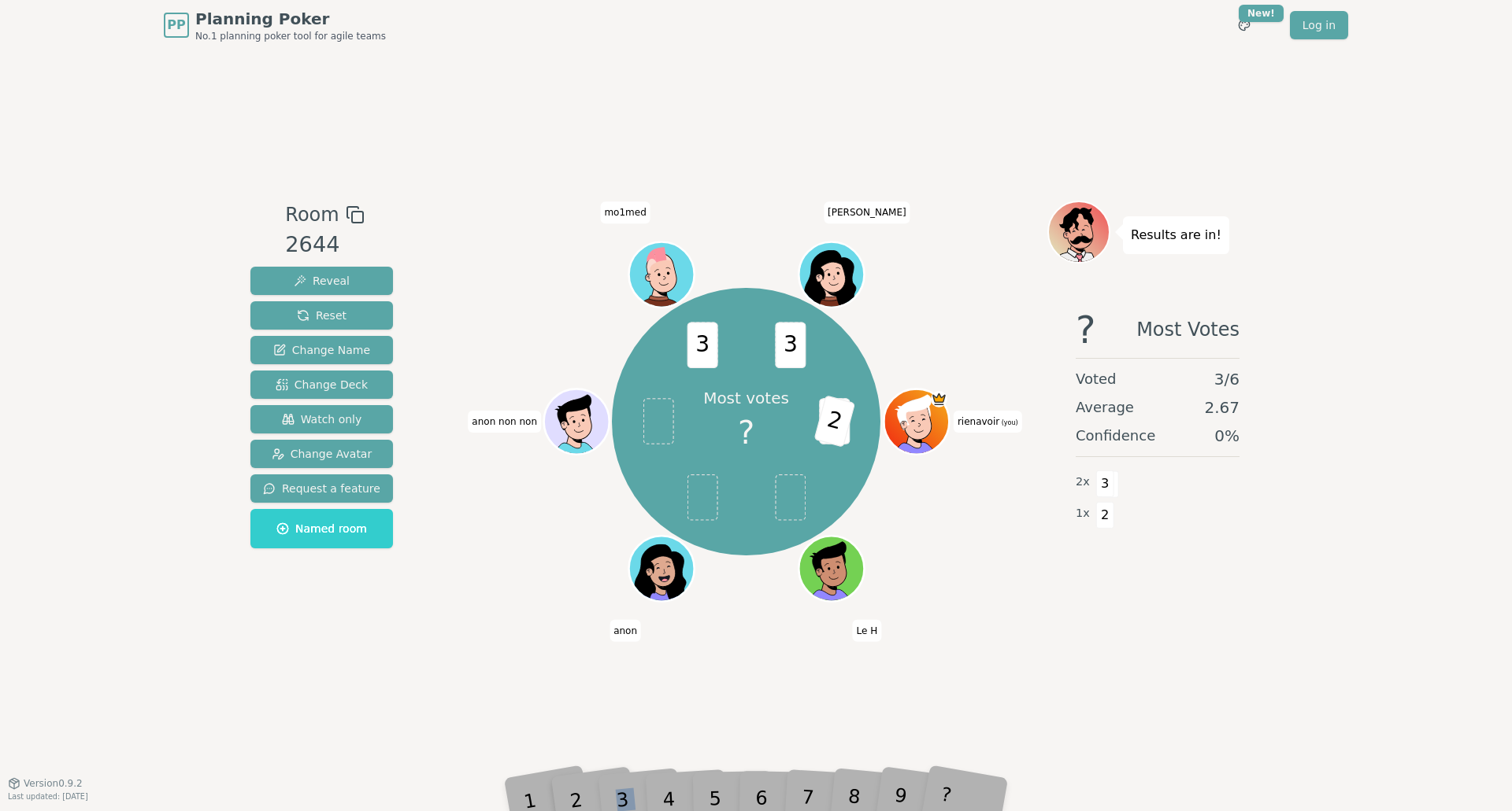
click at [623, 786] on div "3" at bounding box center [638, 775] width 52 height 59
click at [966, 710] on div "Room 2644 Reveal Reset Change Name Change Deck Watch only Change Avatar Request…" at bounding box center [756, 417] width 1024 height 733
